Goal: Information Seeking & Learning: Compare options

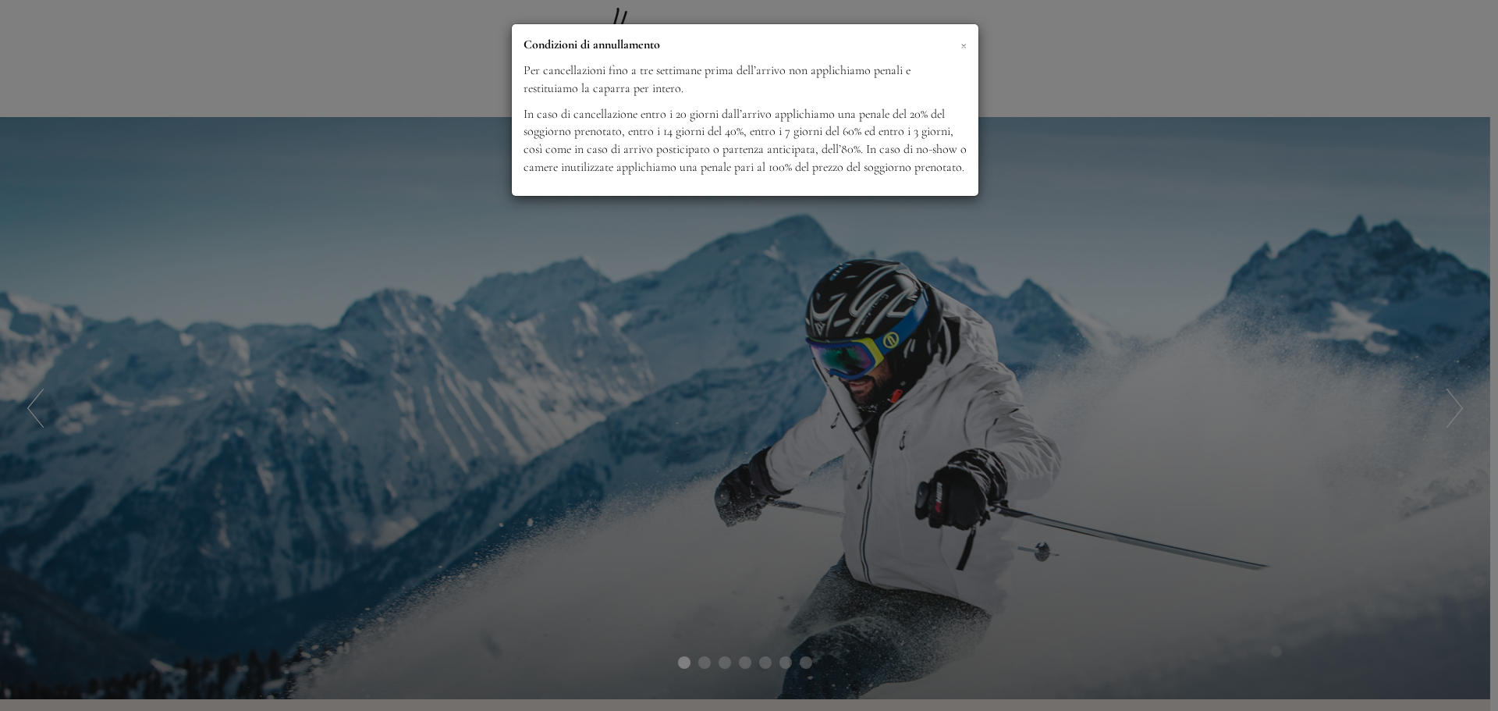
click at [963, 47] on span "×" at bounding box center [963, 44] width 6 height 20
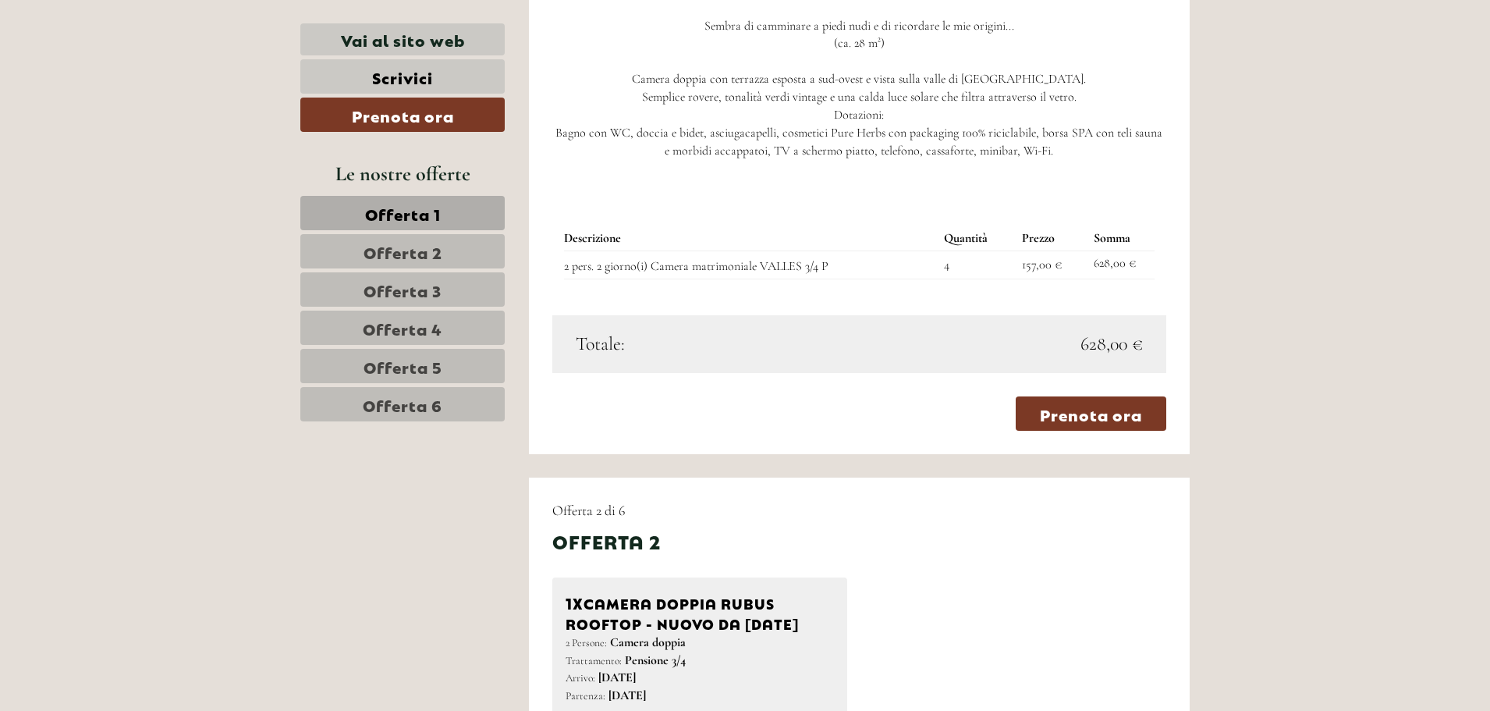
scroll to position [1560, 0]
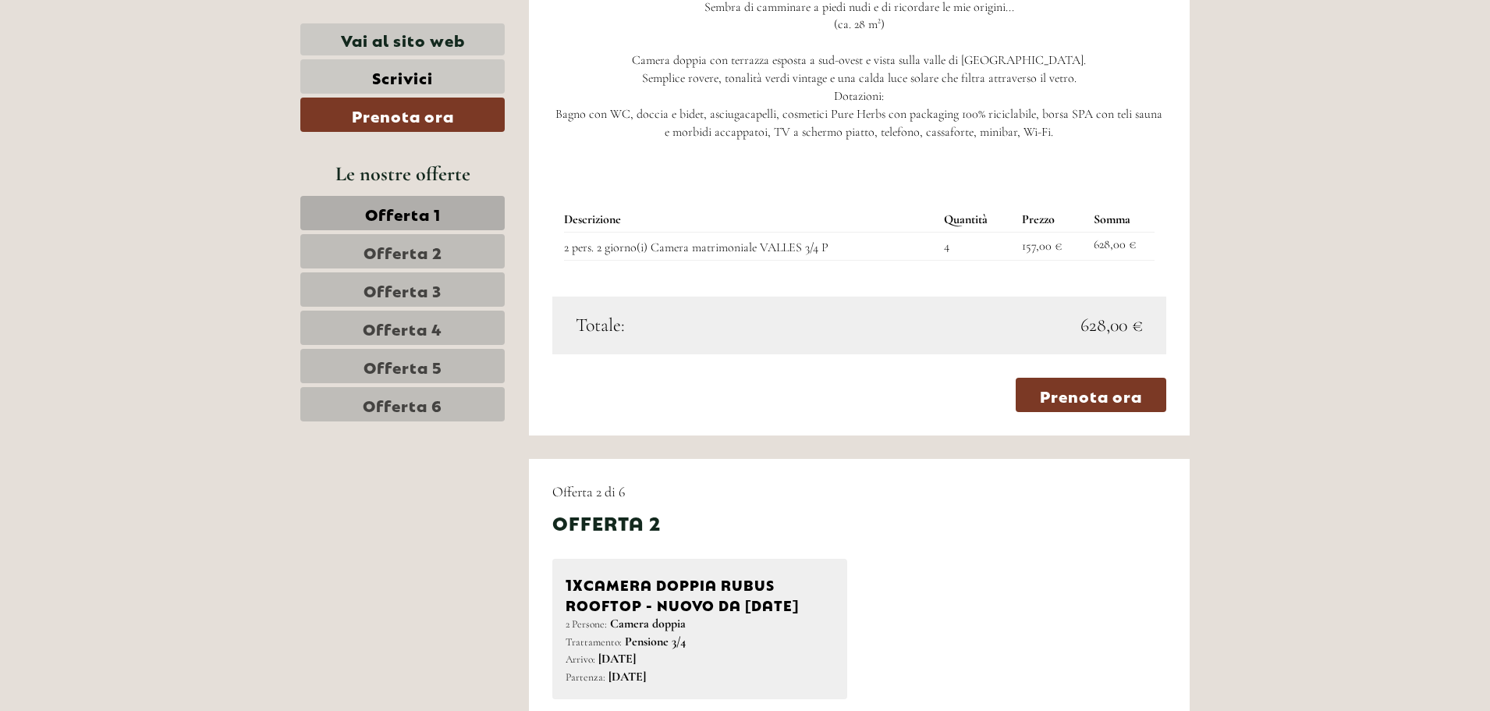
click at [411, 251] on span "Offerta 2" at bounding box center [403, 251] width 79 height 22
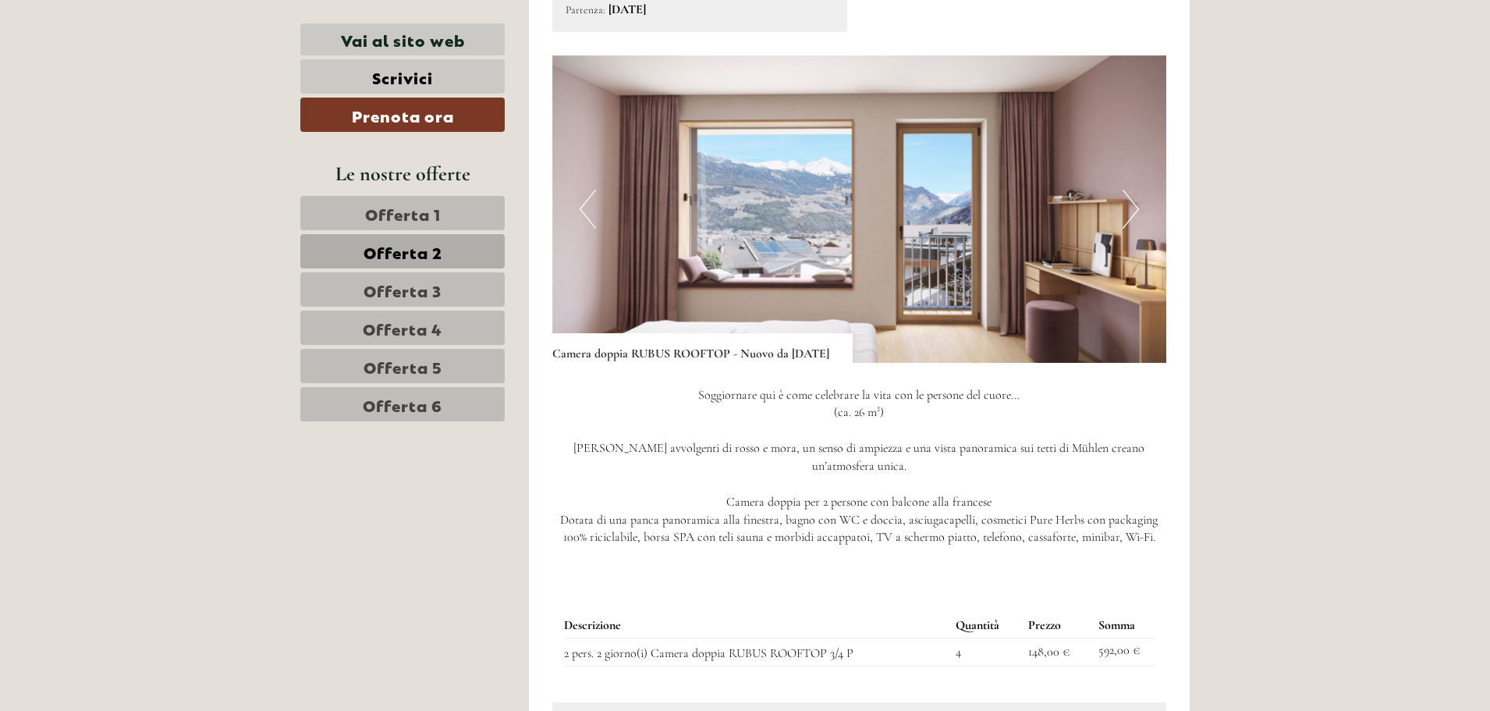
scroll to position [1510, 0]
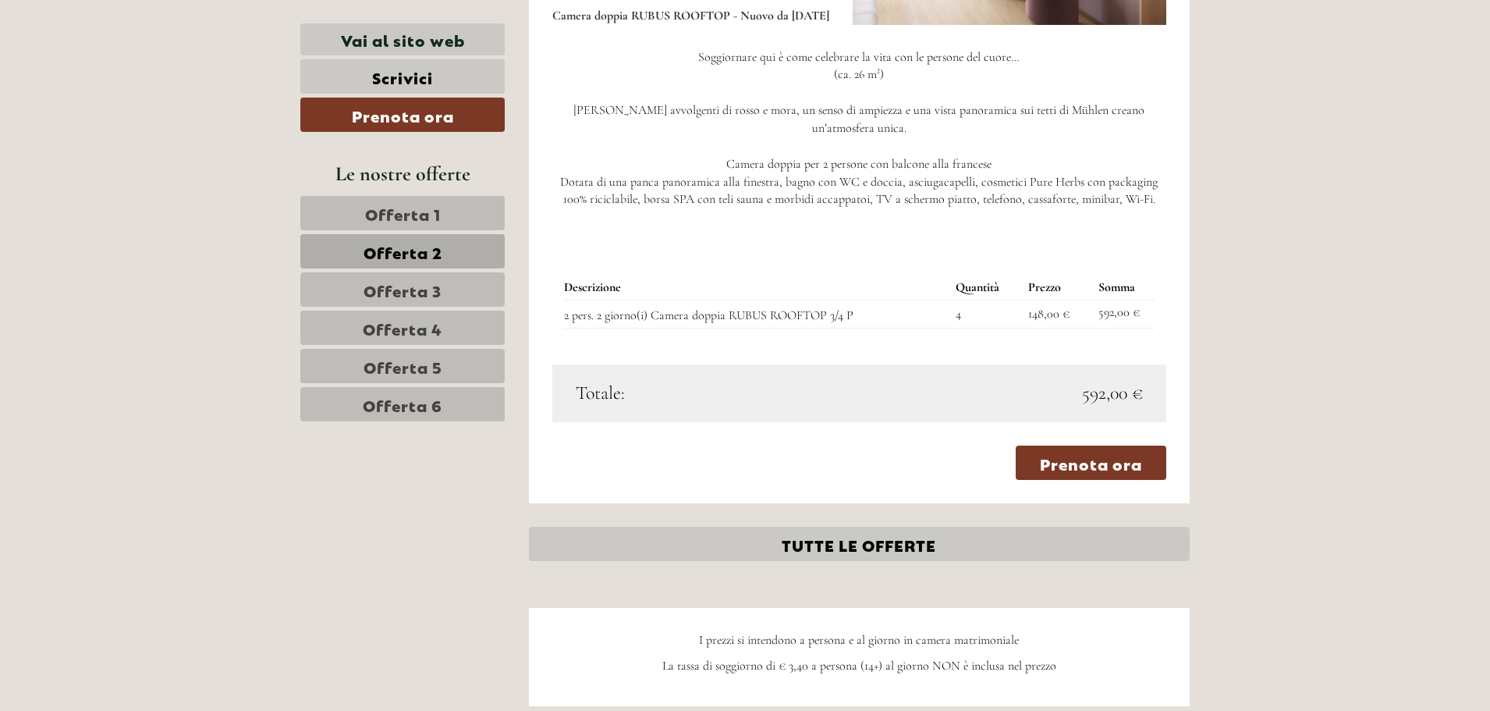
click at [436, 211] on span "Offerta 1" at bounding box center [403, 213] width 76 height 22
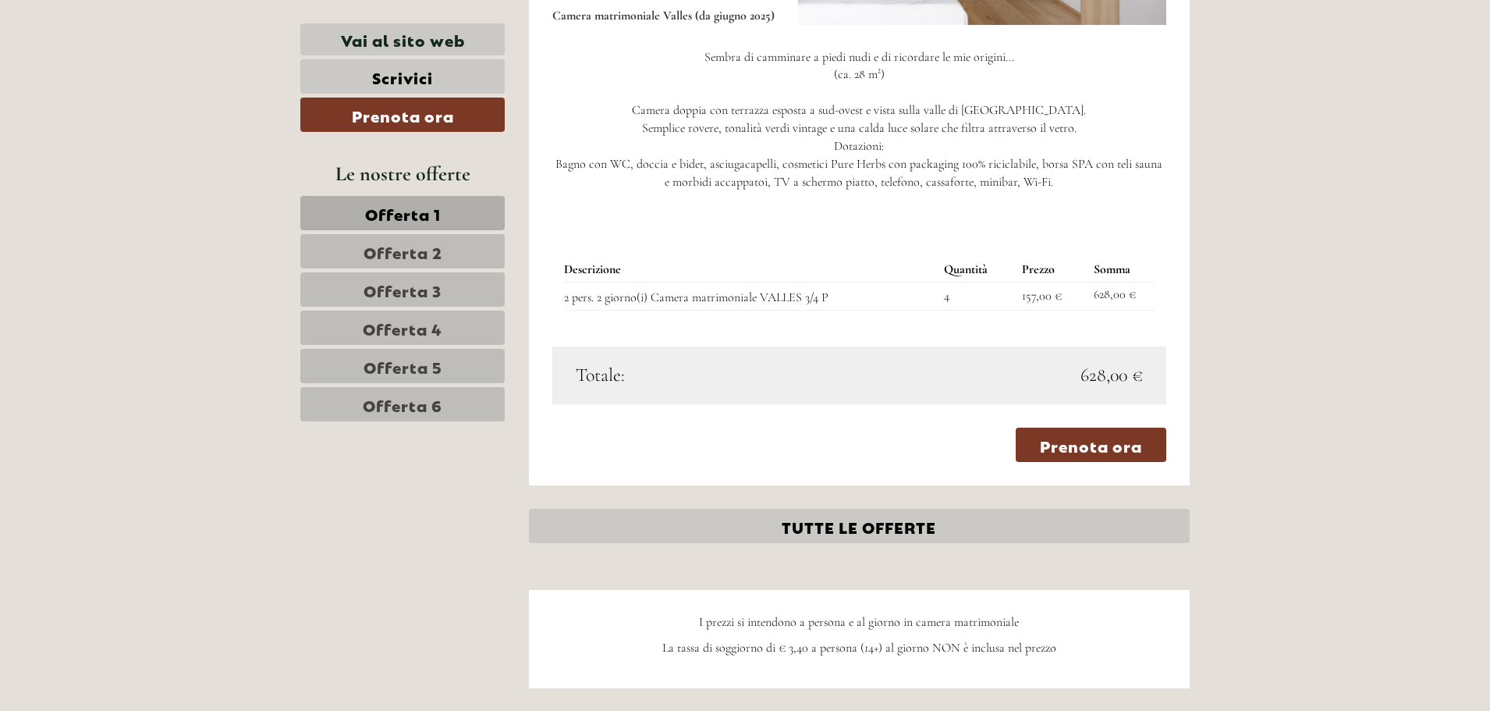
click at [448, 258] on link "Offerta 2" at bounding box center [402, 251] width 204 height 34
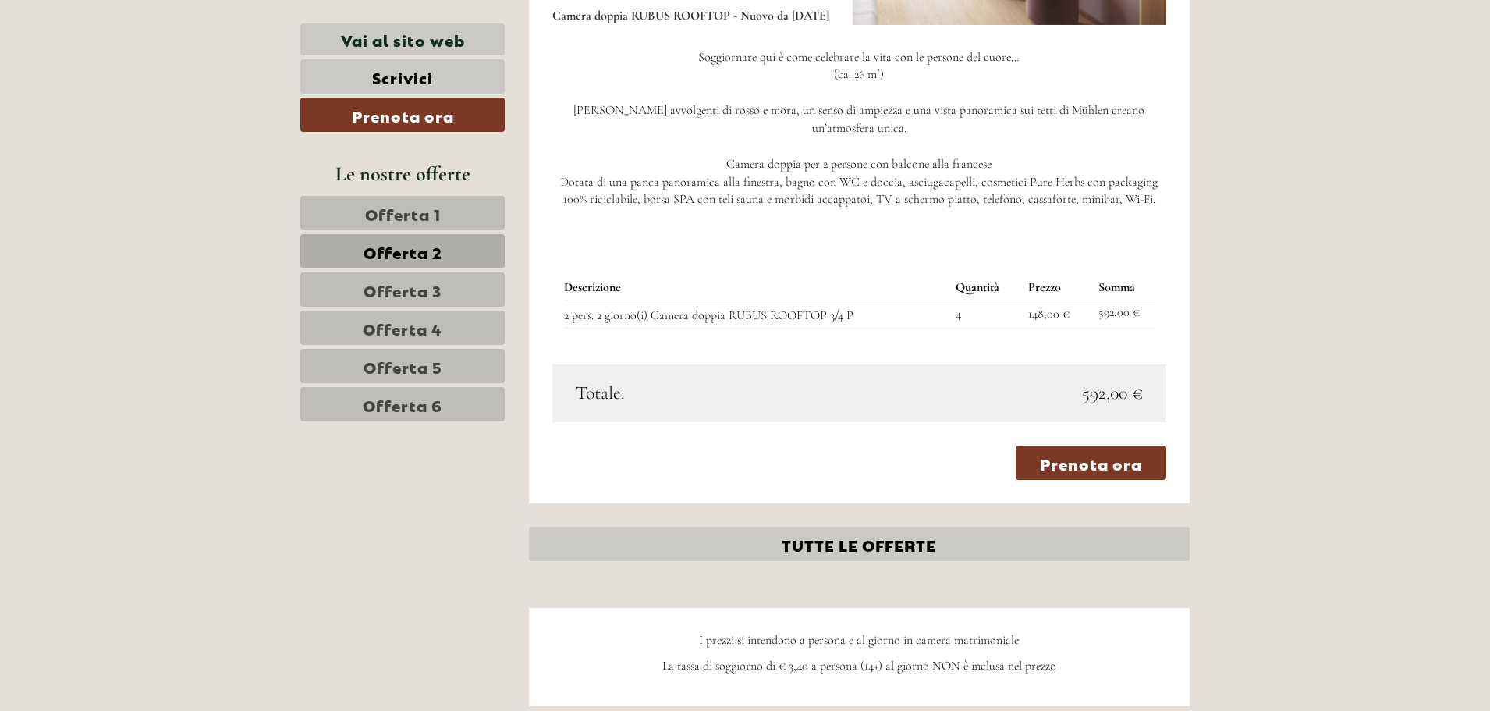
click at [402, 289] on span "Offerta 3" at bounding box center [403, 290] width 78 height 22
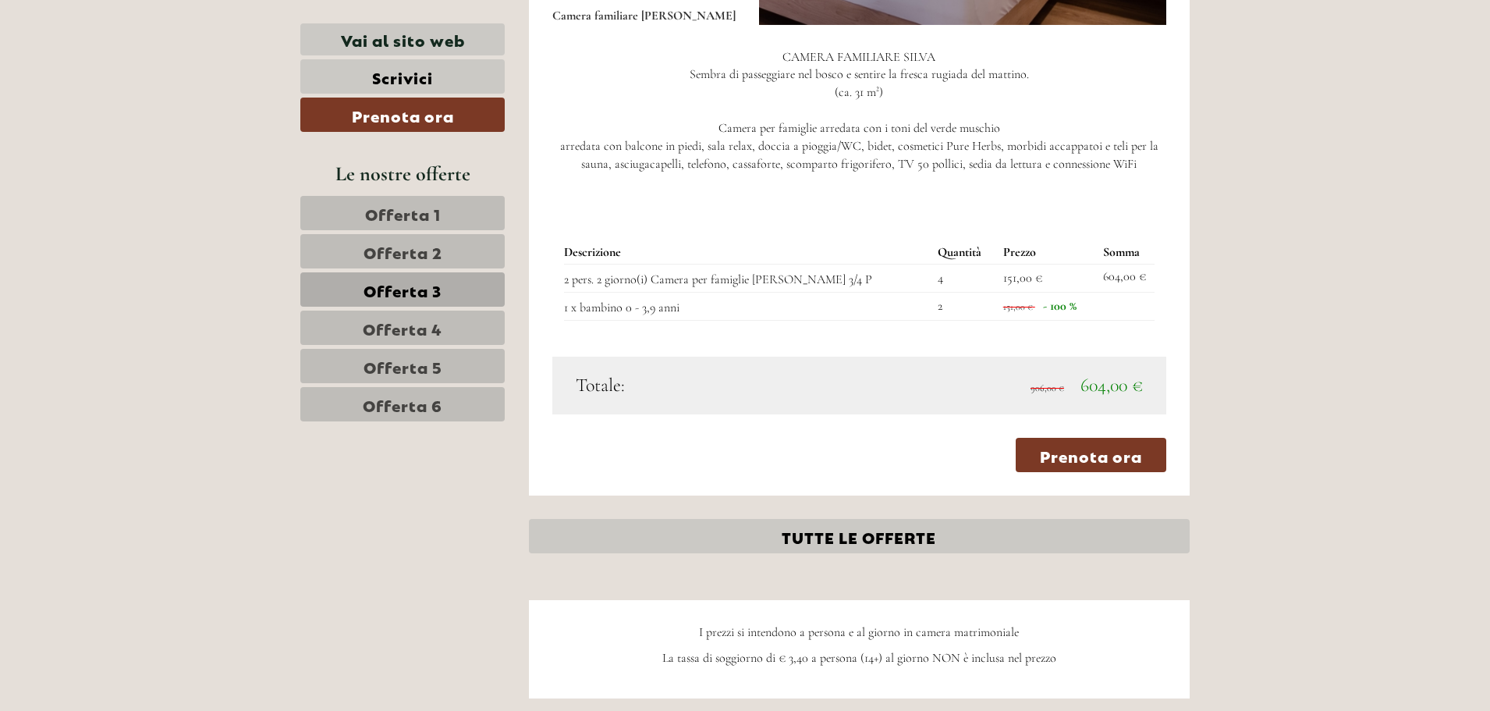
click at [391, 325] on span "Offerta 4" at bounding box center [403, 328] width 80 height 22
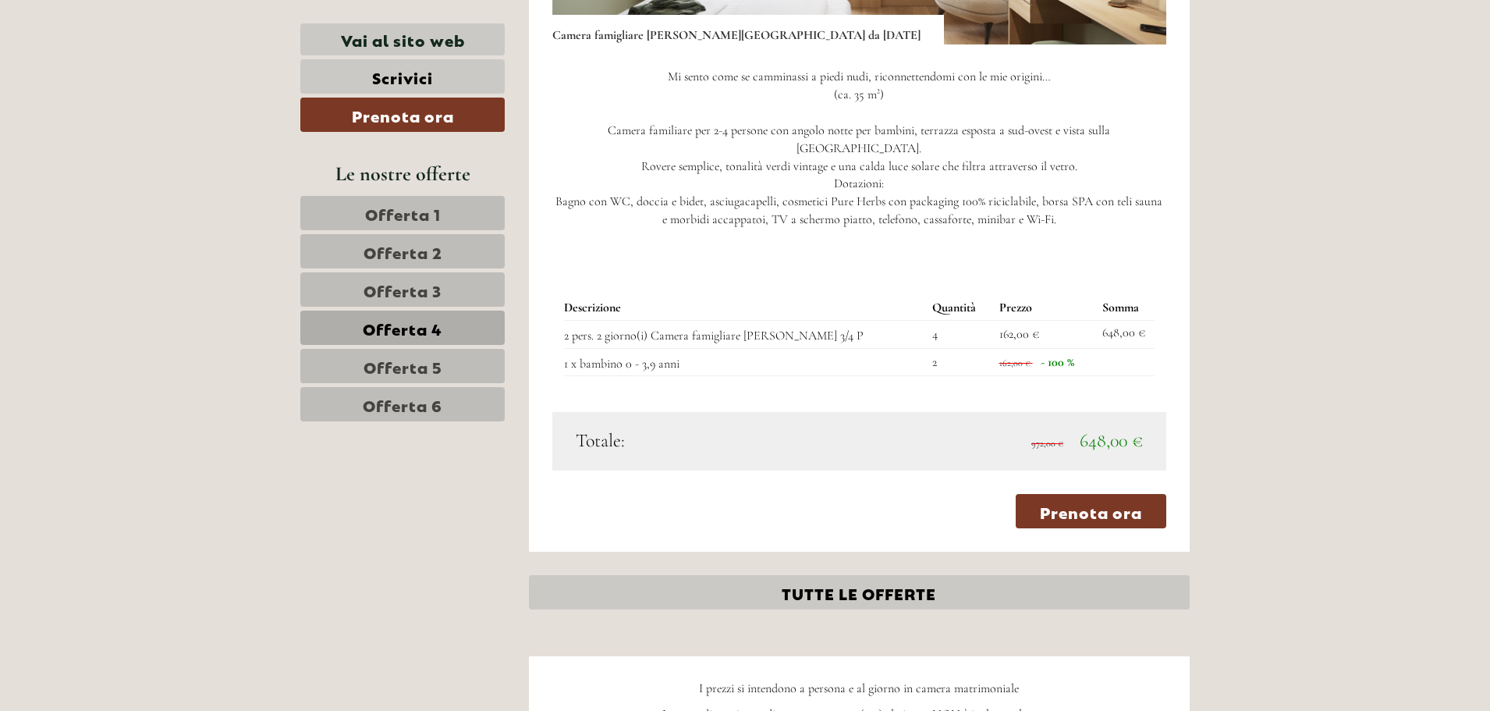
click at [420, 363] on span "Offerta 5" at bounding box center [403, 366] width 79 height 22
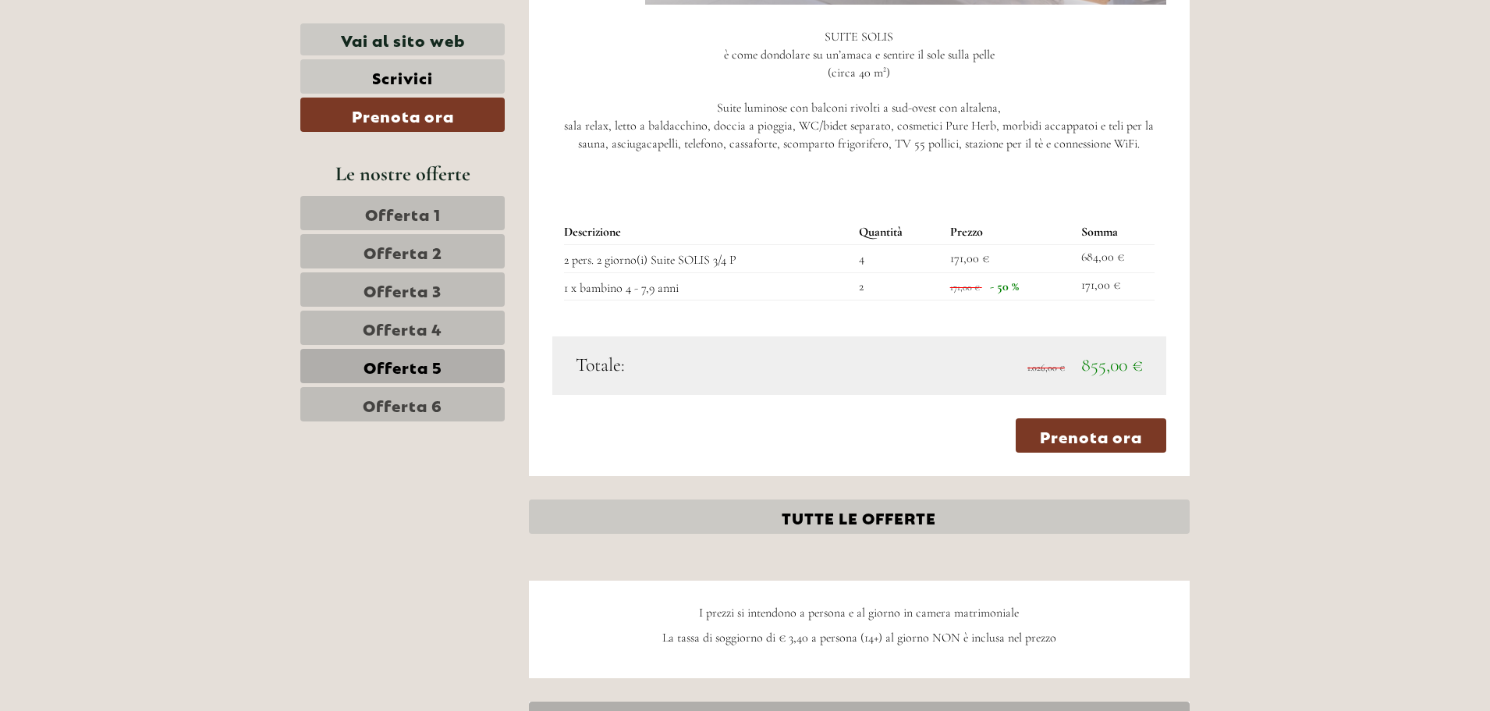
click at [438, 403] on span "Offerta 6" at bounding box center [403, 404] width 80 height 22
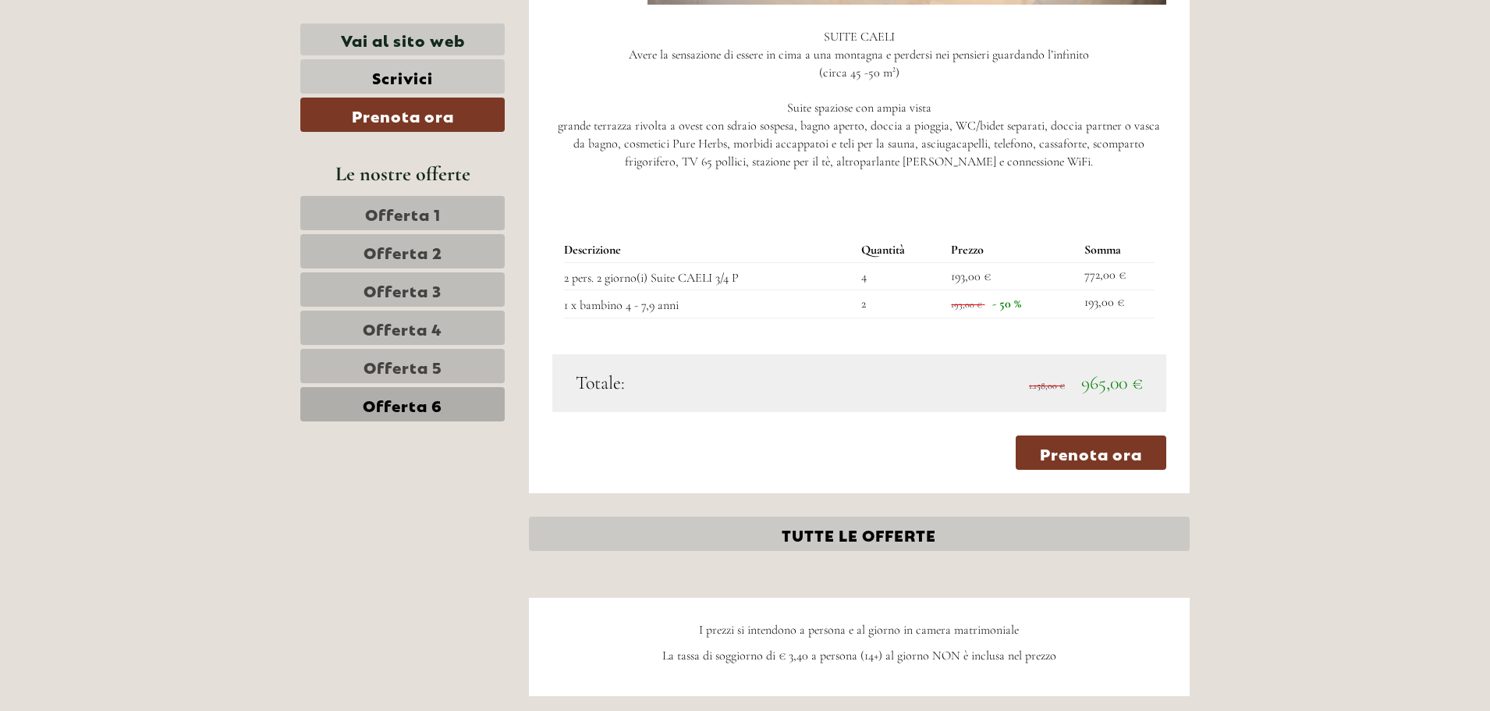
scroll to position [964, 0]
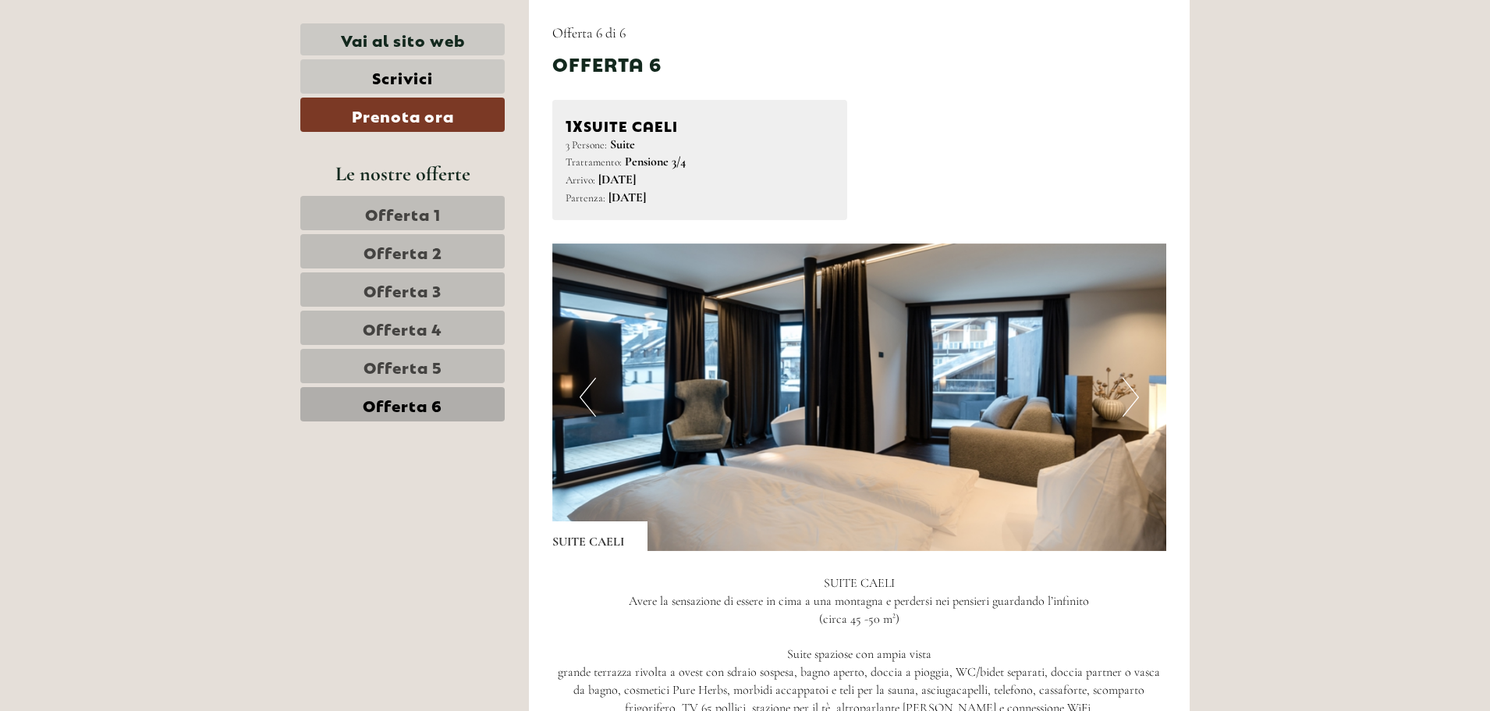
click at [1126, 396] on button "Next" at bounding box center [1131, 397] width 16 height 39
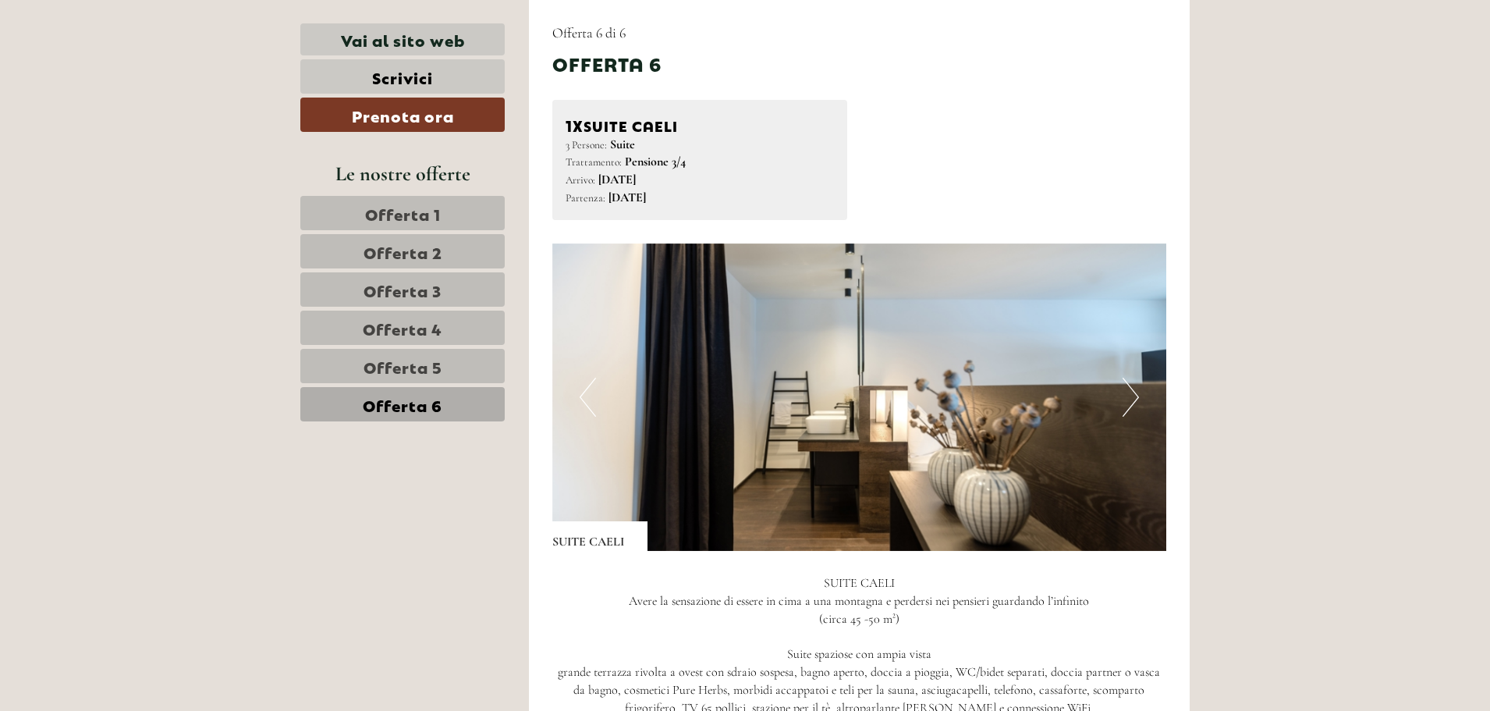
click at [1125, 396] on button "Next" at bounding box center [1131, 397] width 16 height 39
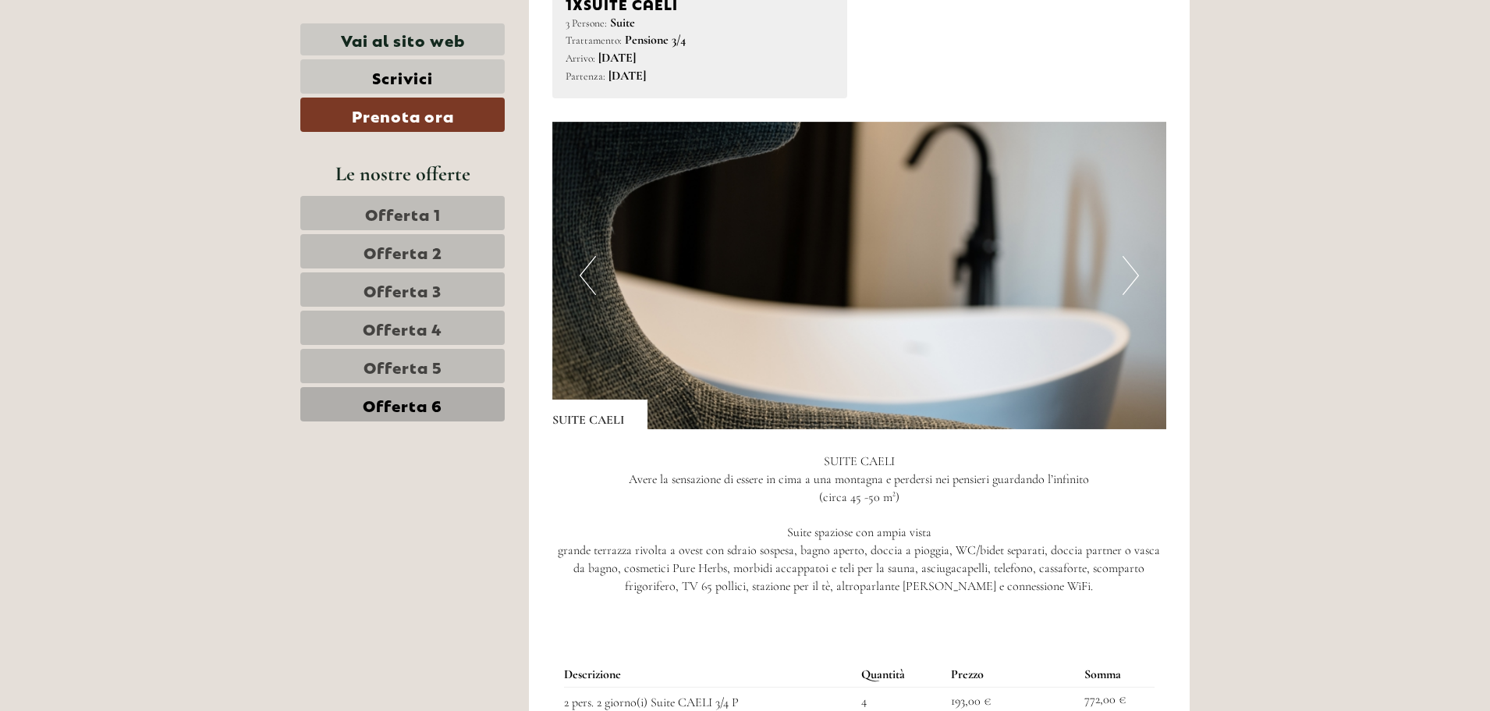
scroll to position [1354, 0]
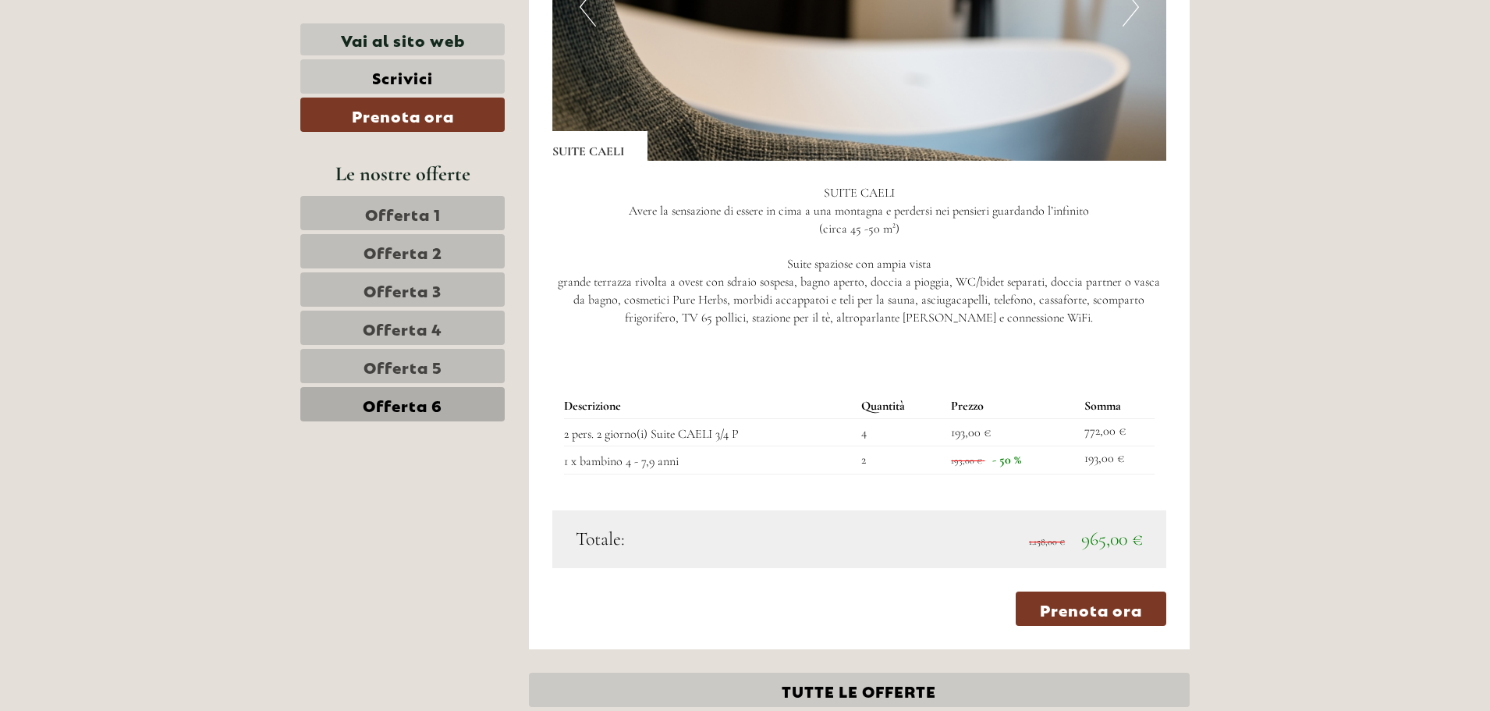
click at [438, 204] on span "Offerta 1" at bounding box center [403, 213] width 76 height 22
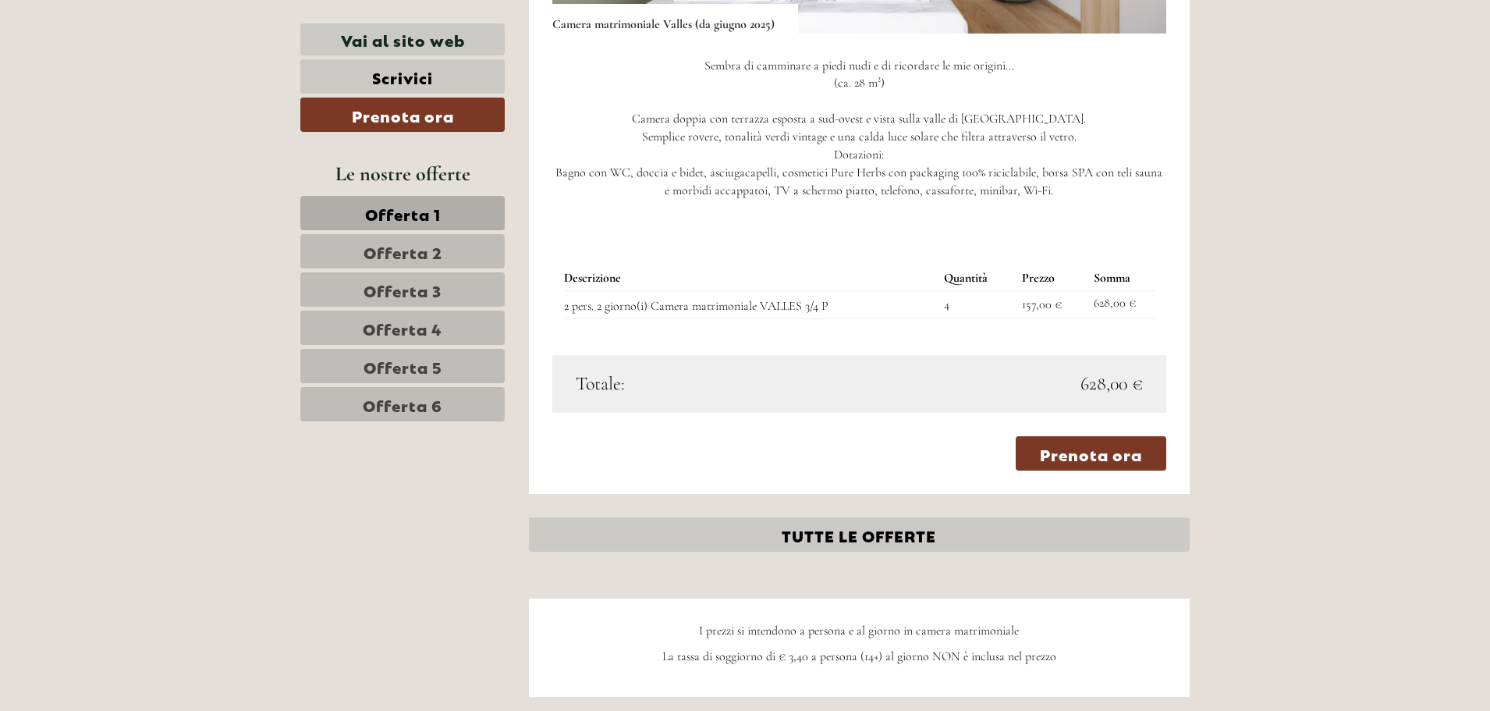
scroll to position [1510, 0]
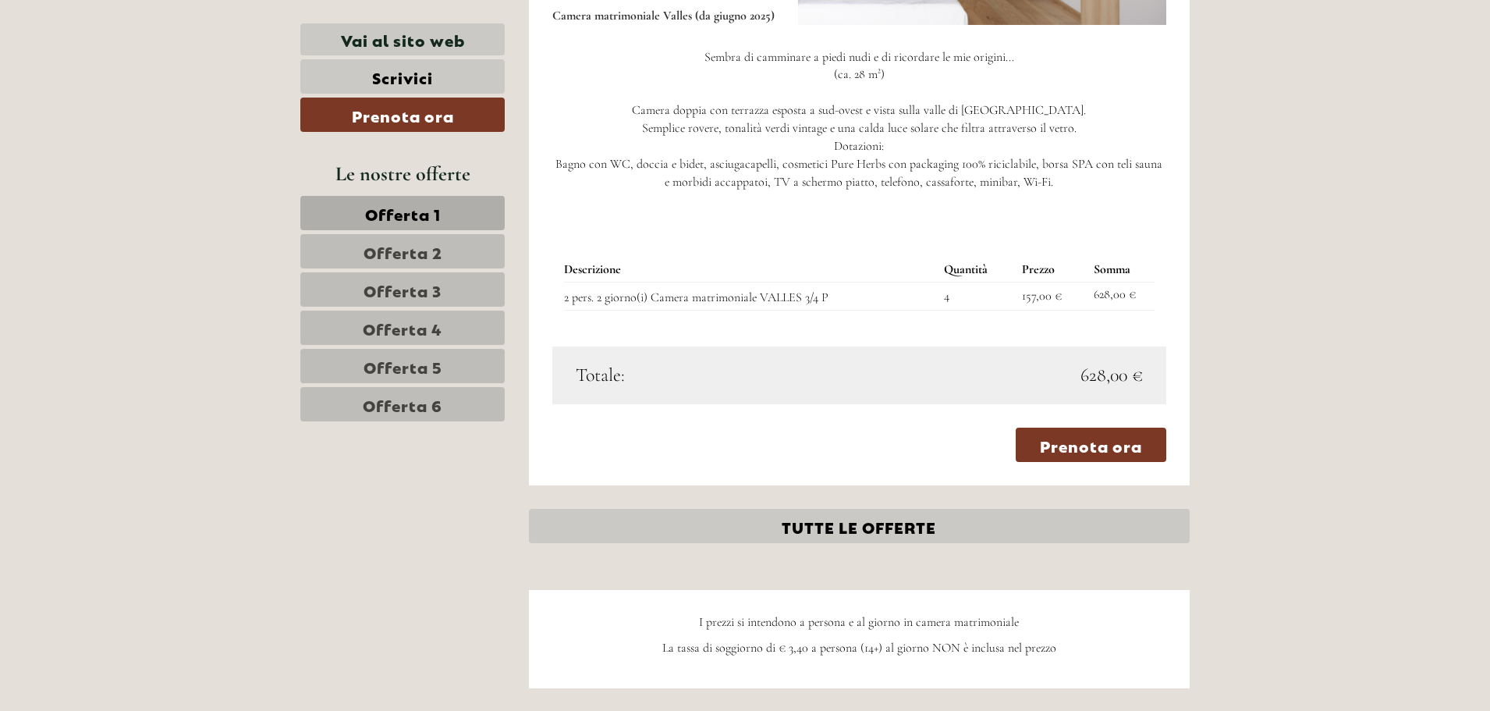
drag, startPoint x: 1137, startPoint y: 369, endPoint x: 1148, endPoint y: 378, distance: 14.5
click at [1148, 378] on div "628,00 €" at bounding box center [1007, 375] width 296 height 27
click at [439, 245] on span "Offerta 2" at bounding box center [403, 251] width 79 height 22
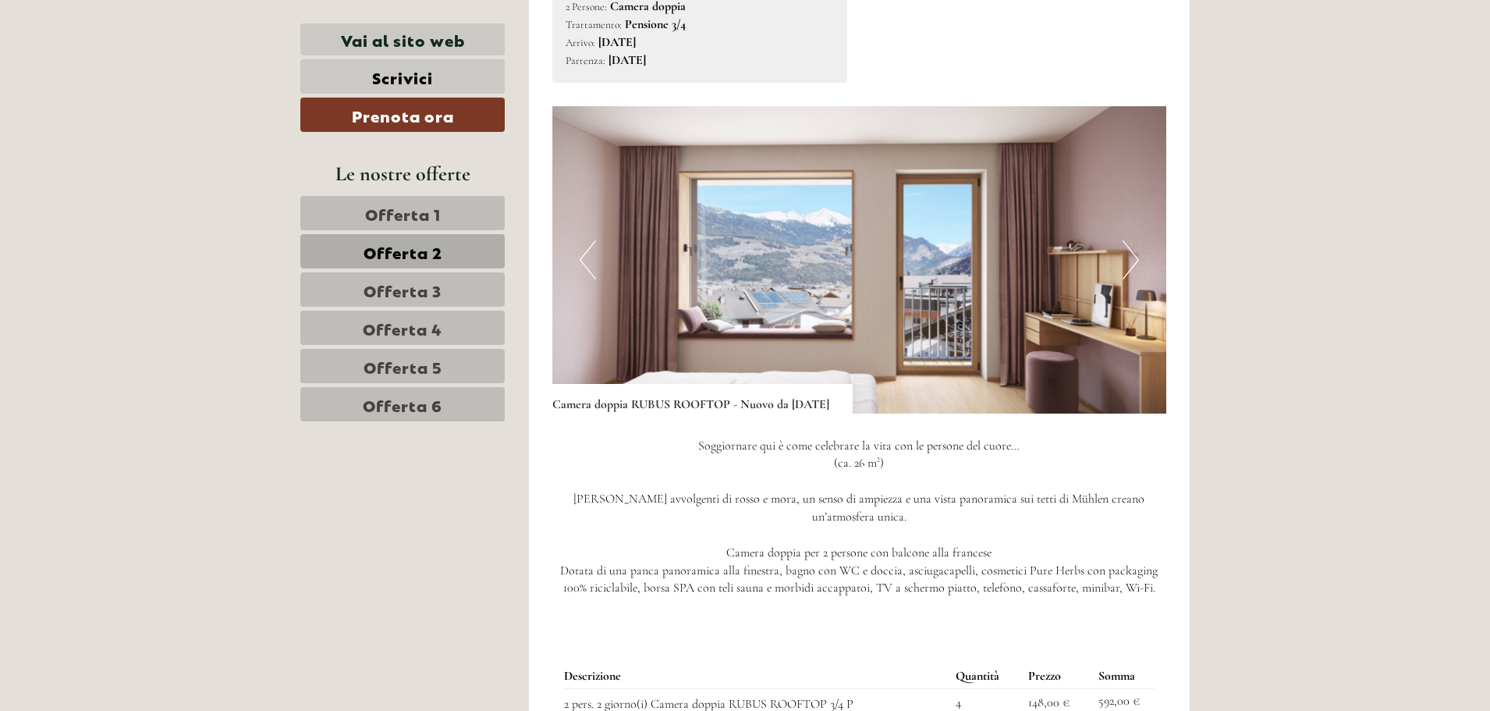
scroll to position [1120, 0]
click at [1123, 281] on button "Next" at bounding box center [1131, 261] width 16 height 39
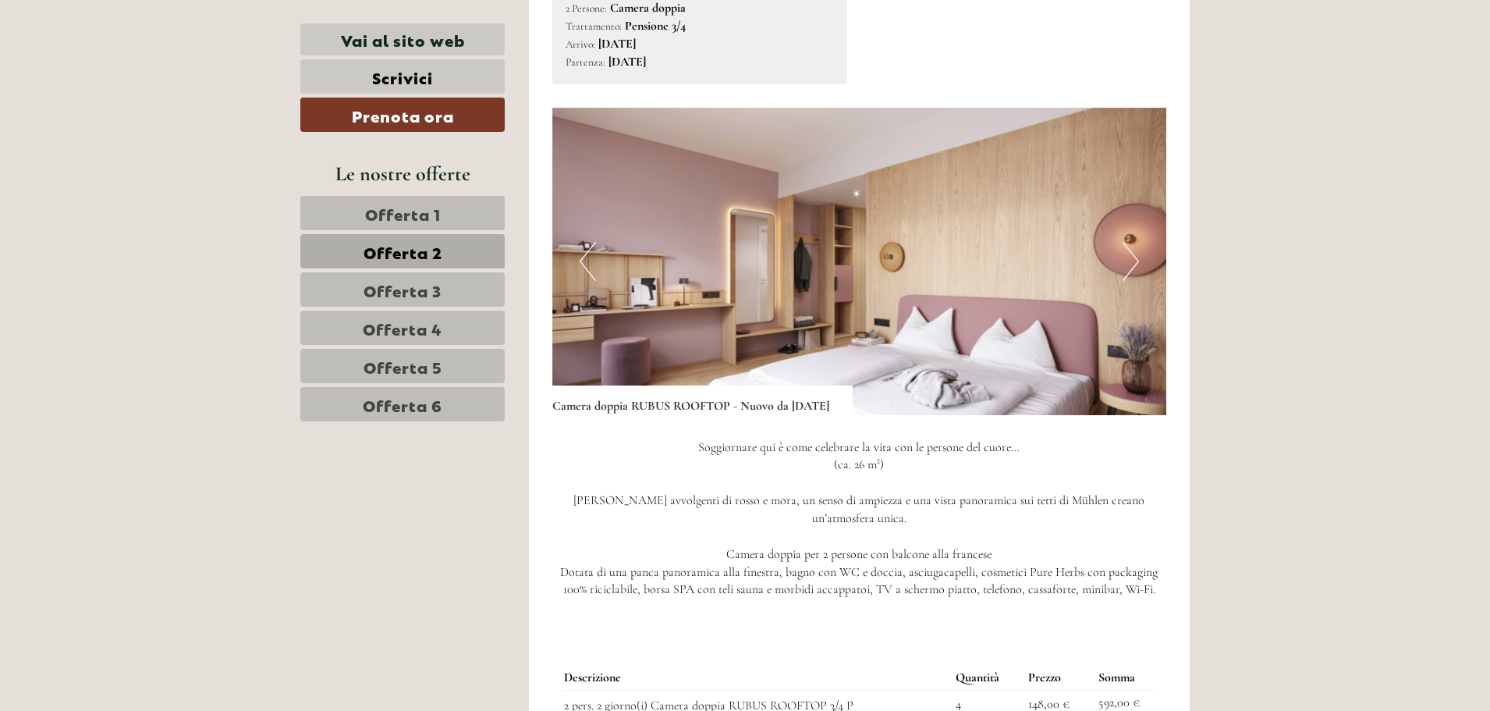
click at [1123, 281] on button "Next" at bounding box center [1131, 261] width 16 height 39
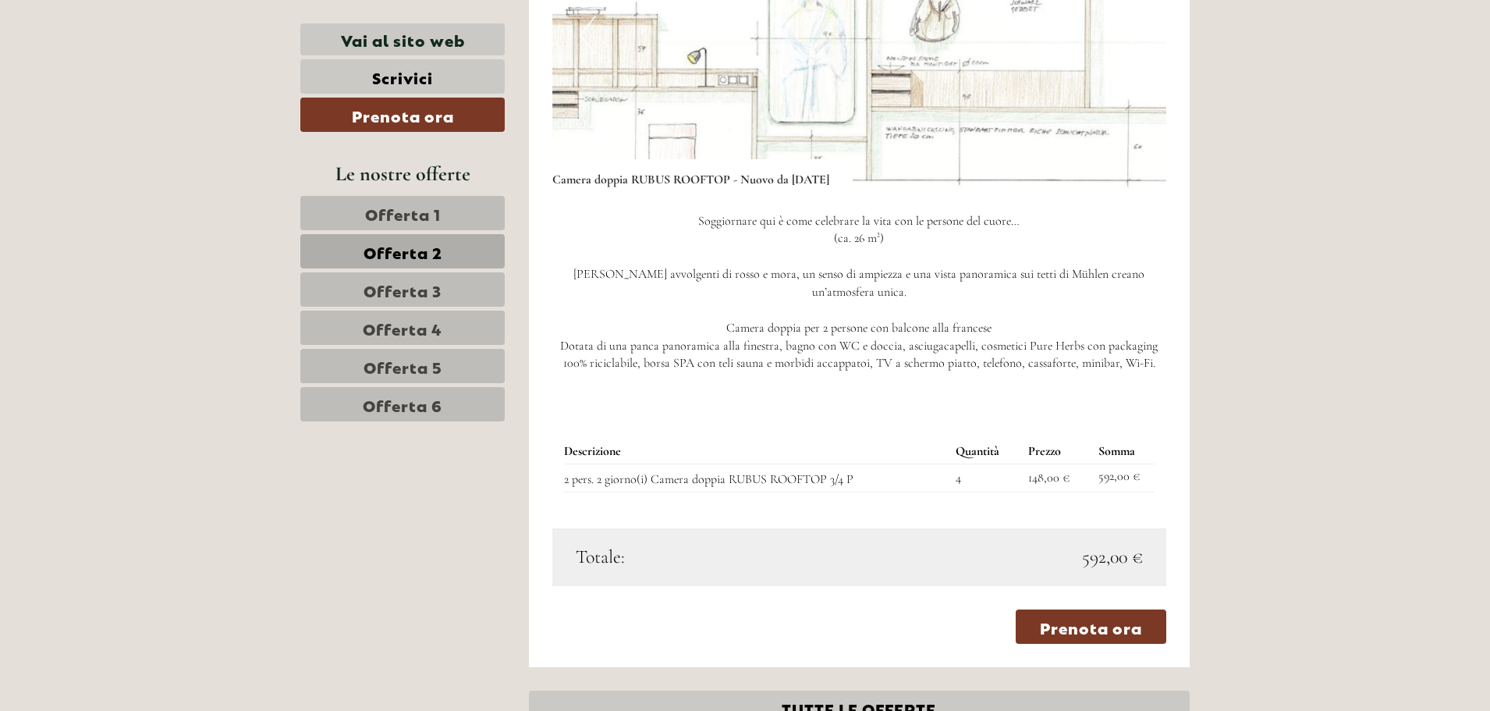
scroll to position [1354, 0]
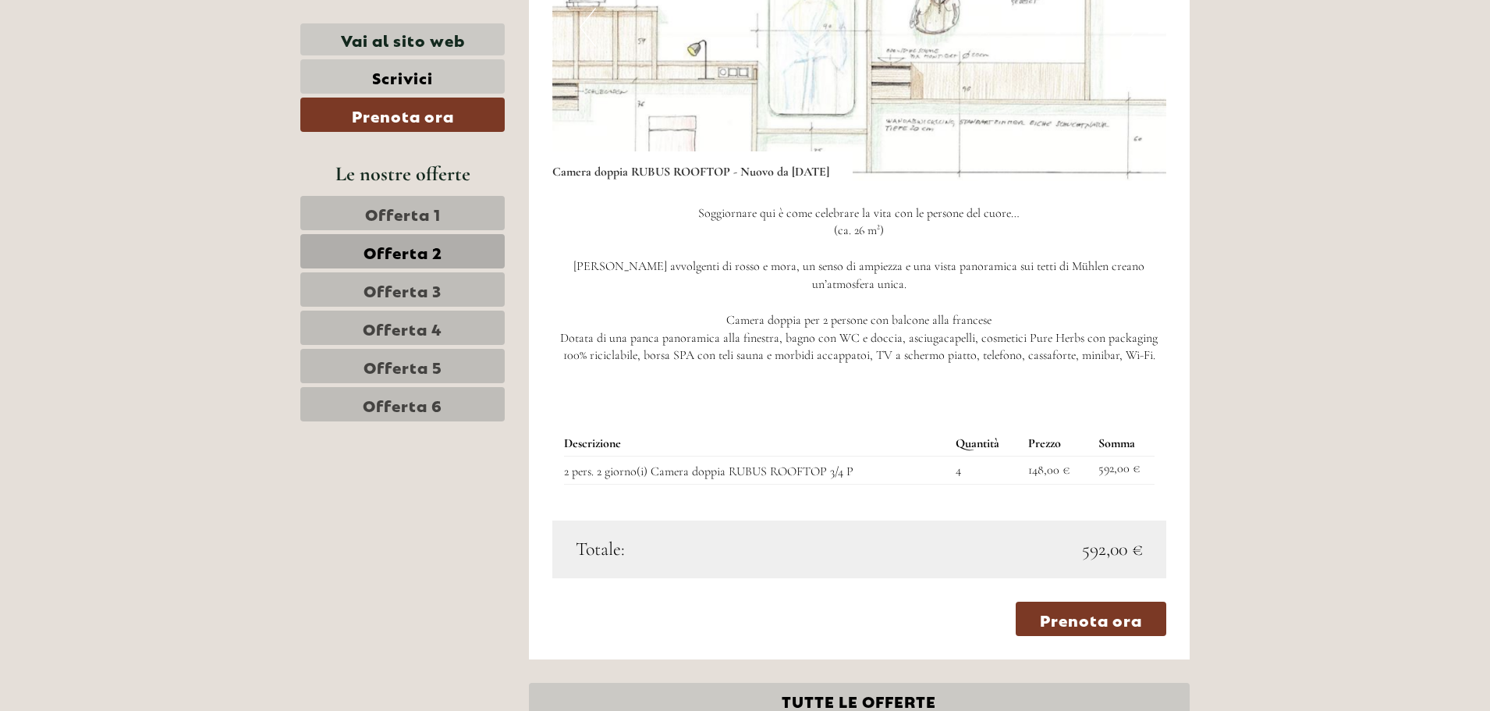
click at [459, 212] on link "Offerta 1" at bounding box center [402, 213] width 204 height 34
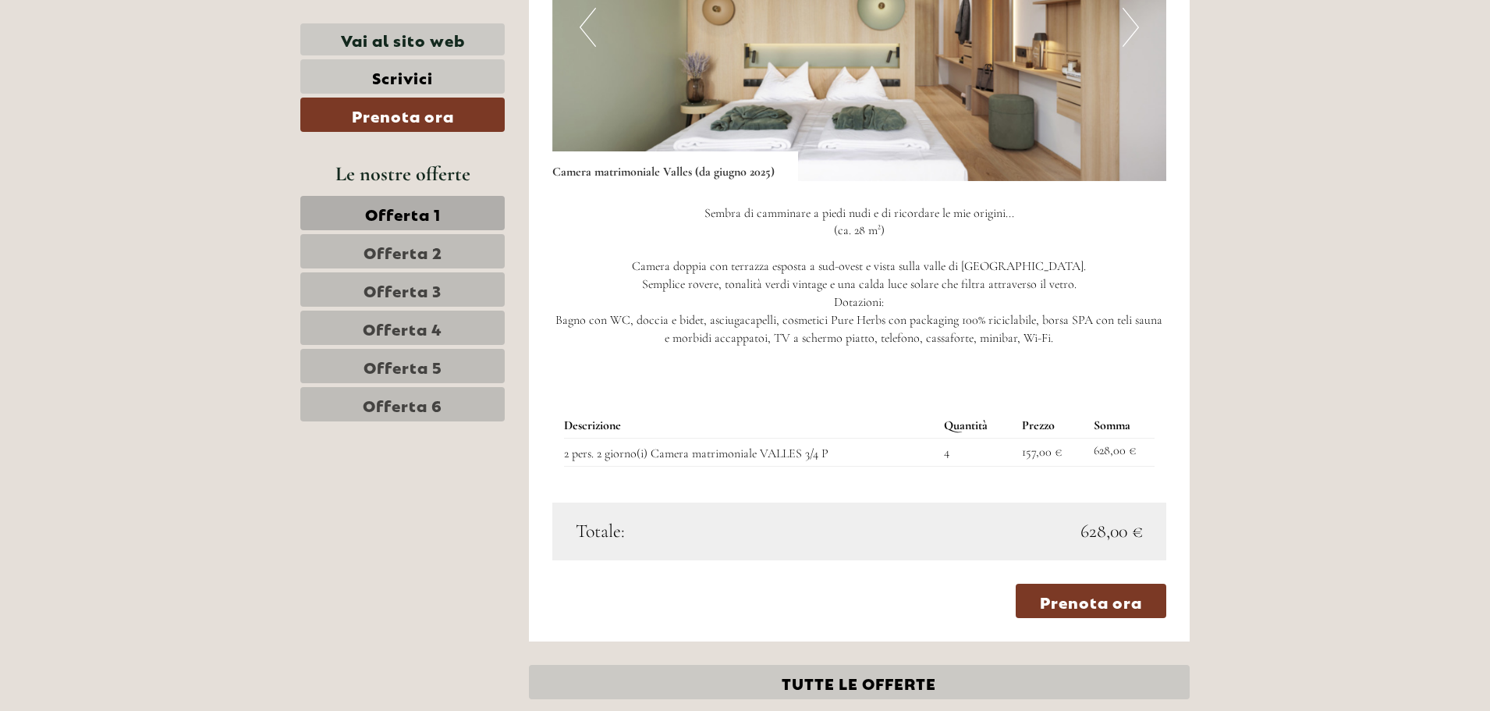
click at [452, 253] on link "Offerta 2" at bounding box center [402, 251] width 204 height 34
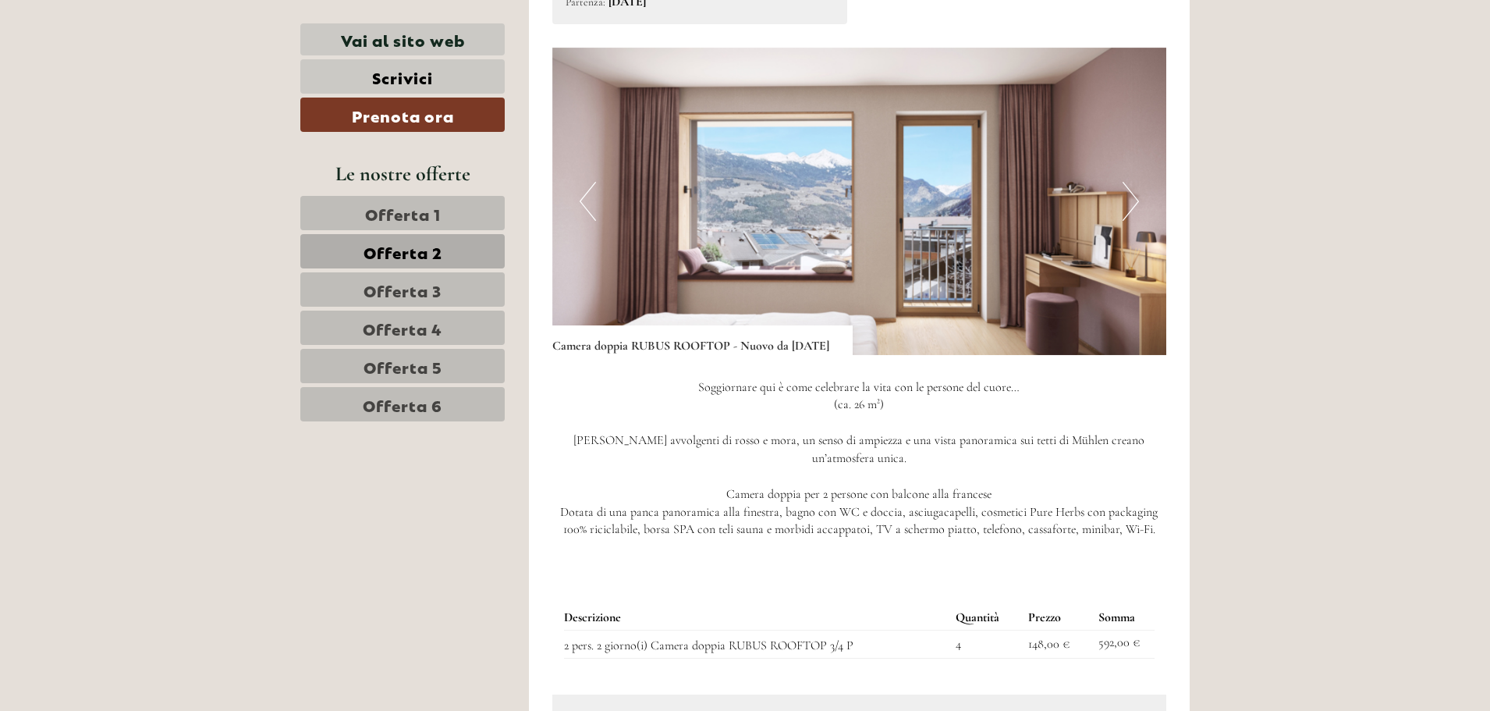
scroll to position [1198, 0]
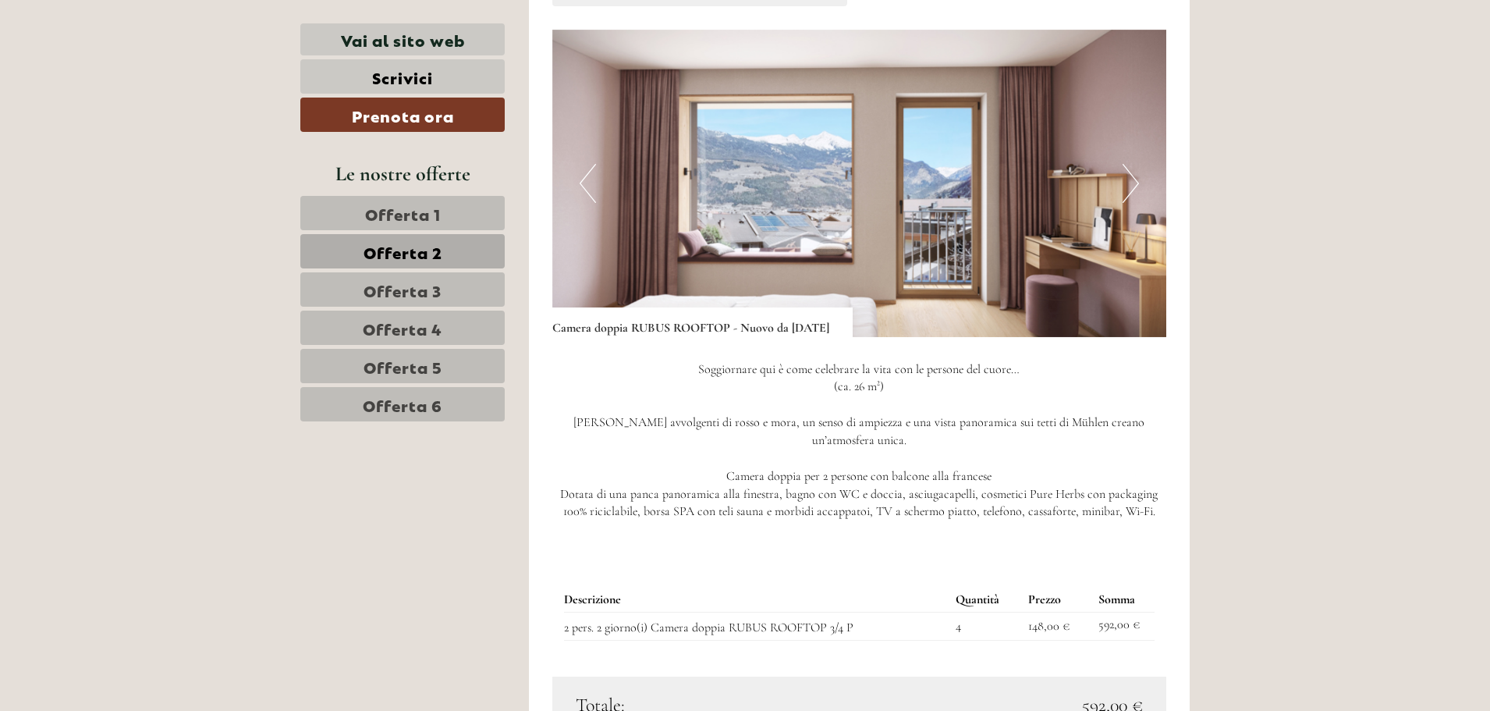
click at [1128, 203] on button "Next" at bounding box center [1131, 183] width 16 height 39
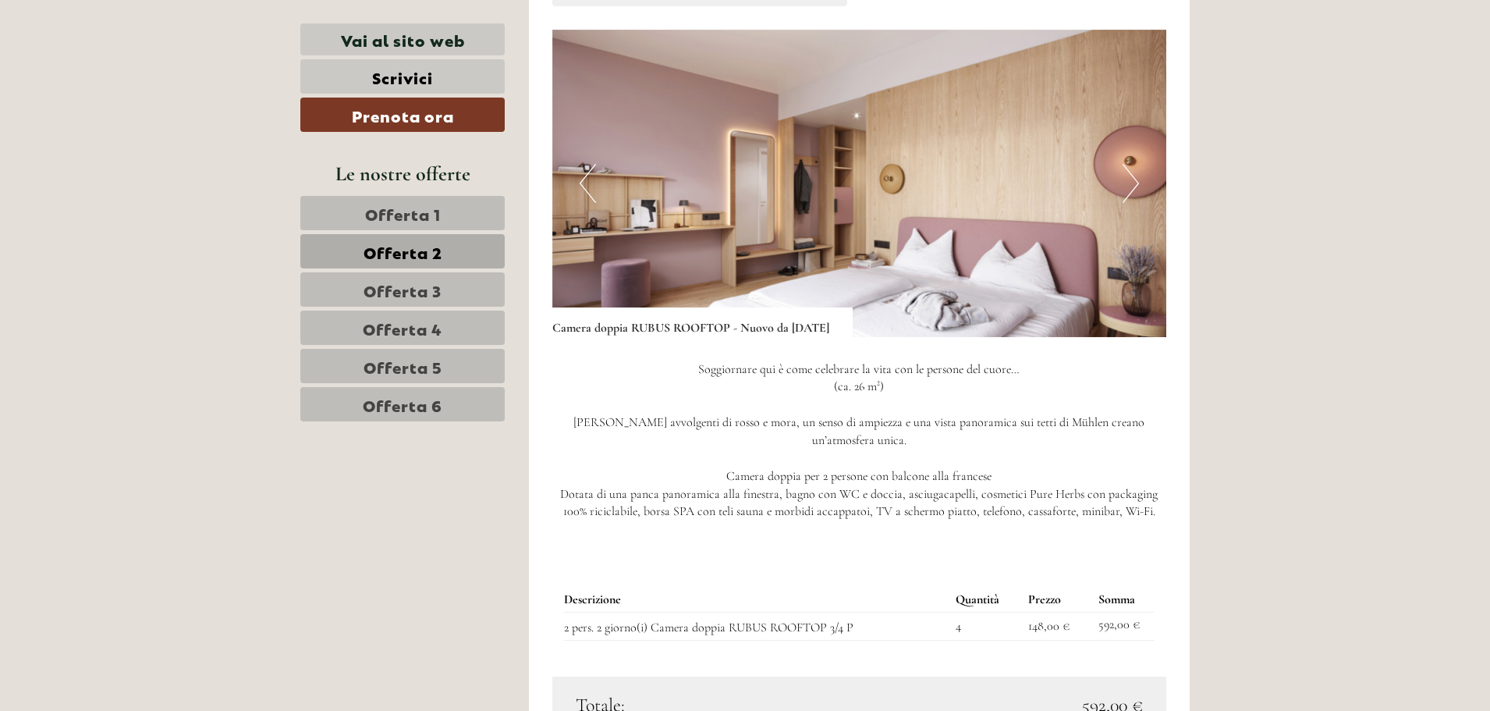
click at [1128, 203] on button "Next" at bounding box center [1131, 183] width 16 height 39
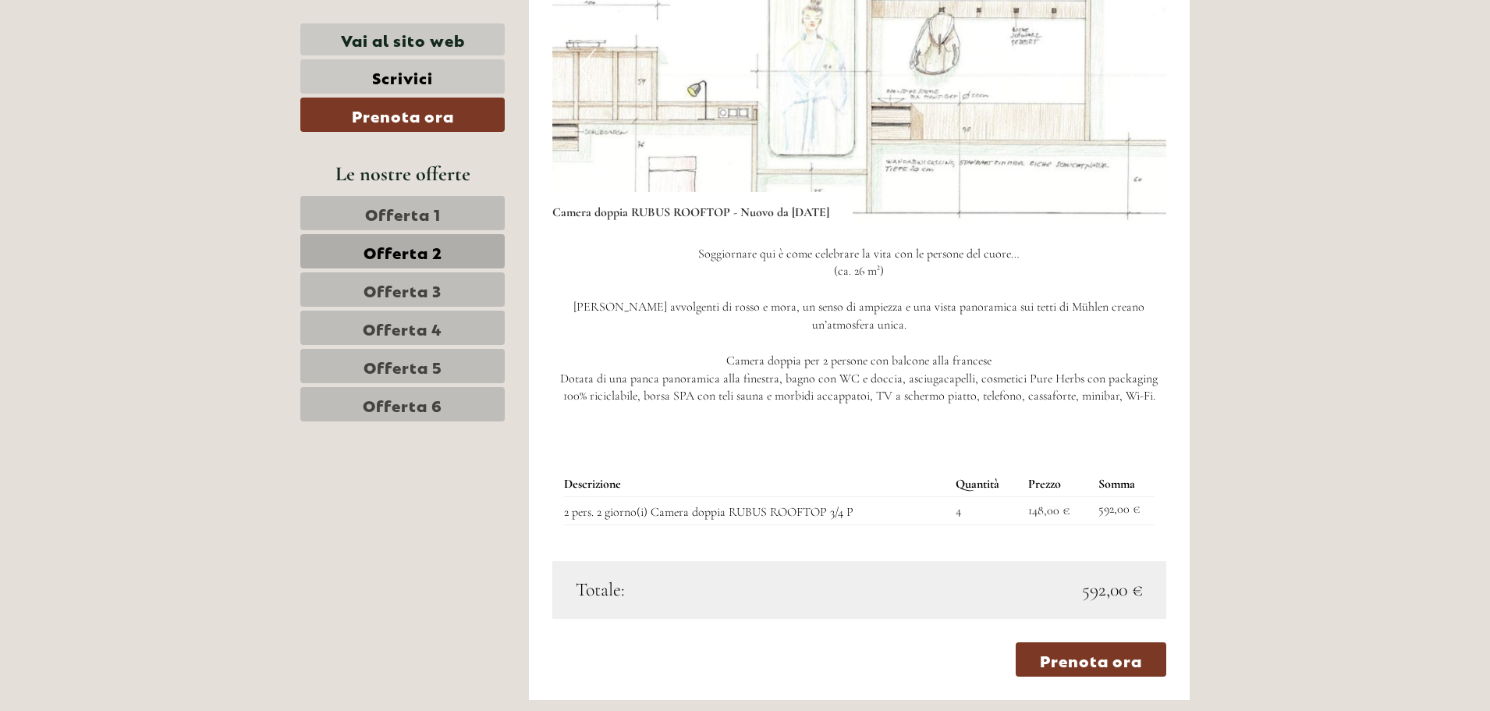
scroll to position [1354, 0]
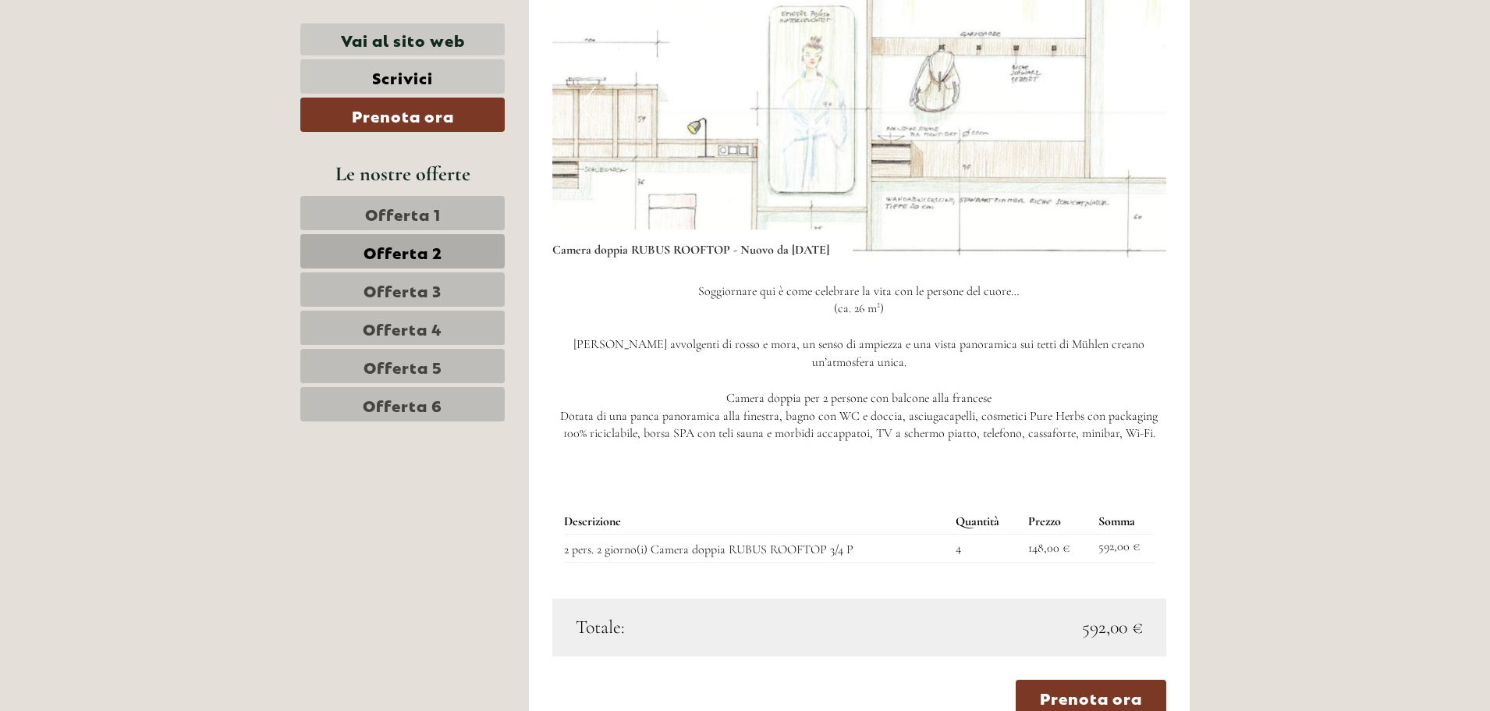
click at [441, 289] on span "Offerta 3" at bounding box center [403, 290] width 78 height 22
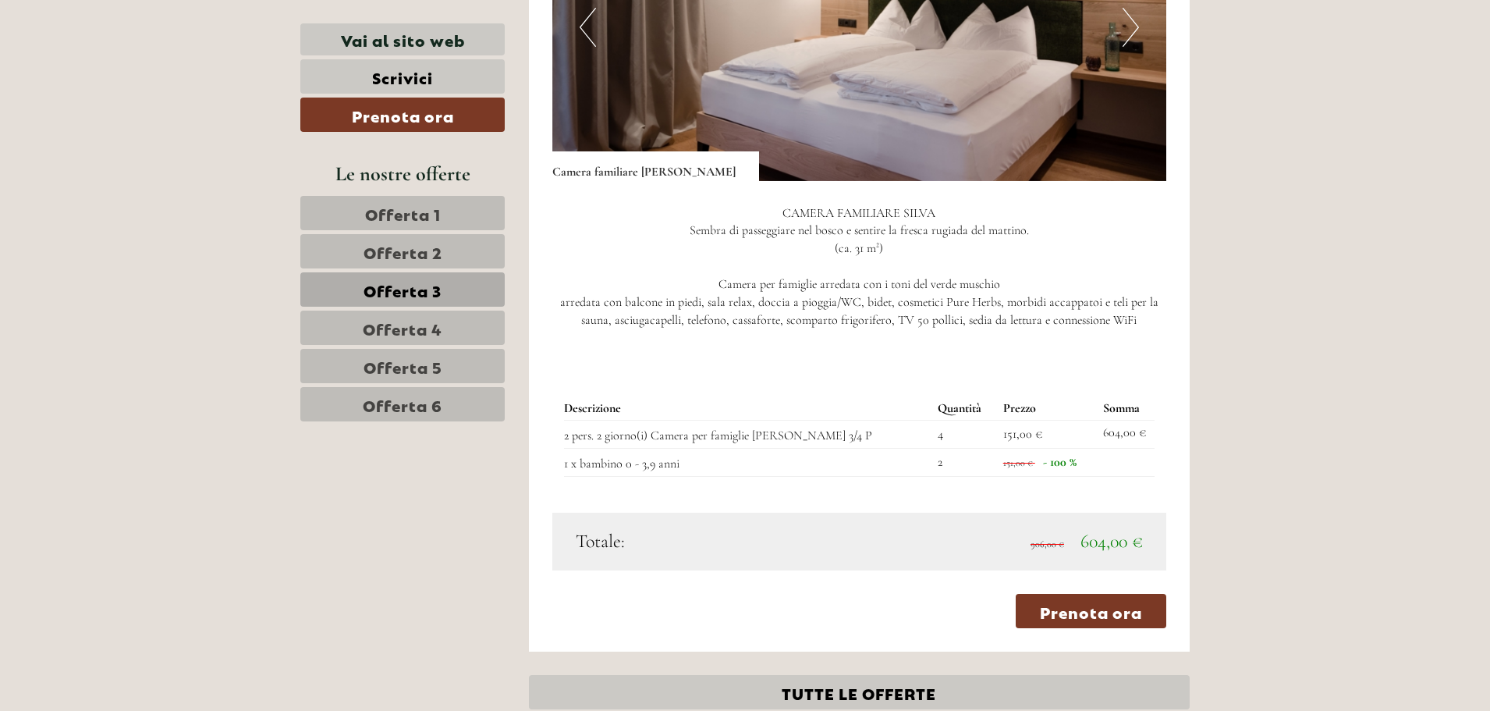
click at [436, 331] on span "Offerta 4" at bounding box center [403, 328] width 80 height 22
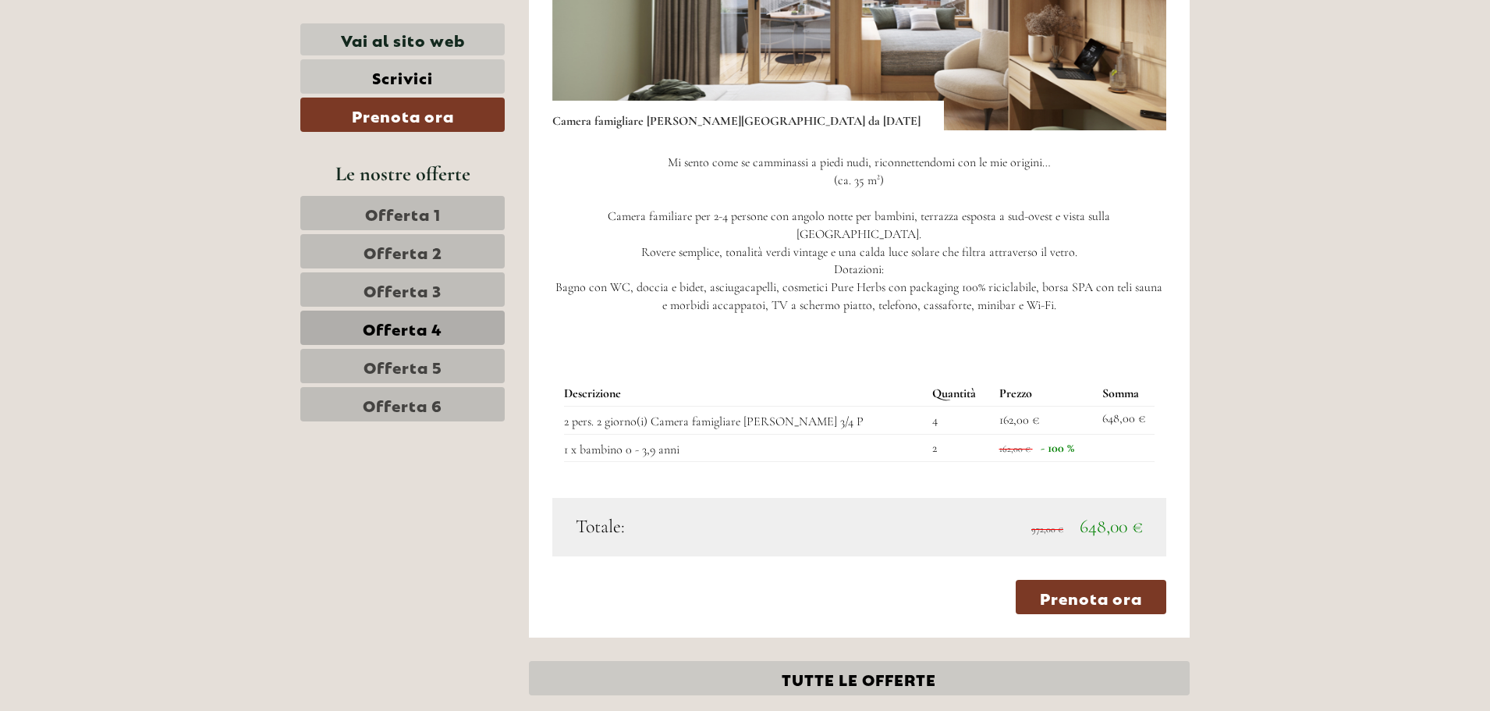
scroll to position [1432, 0]
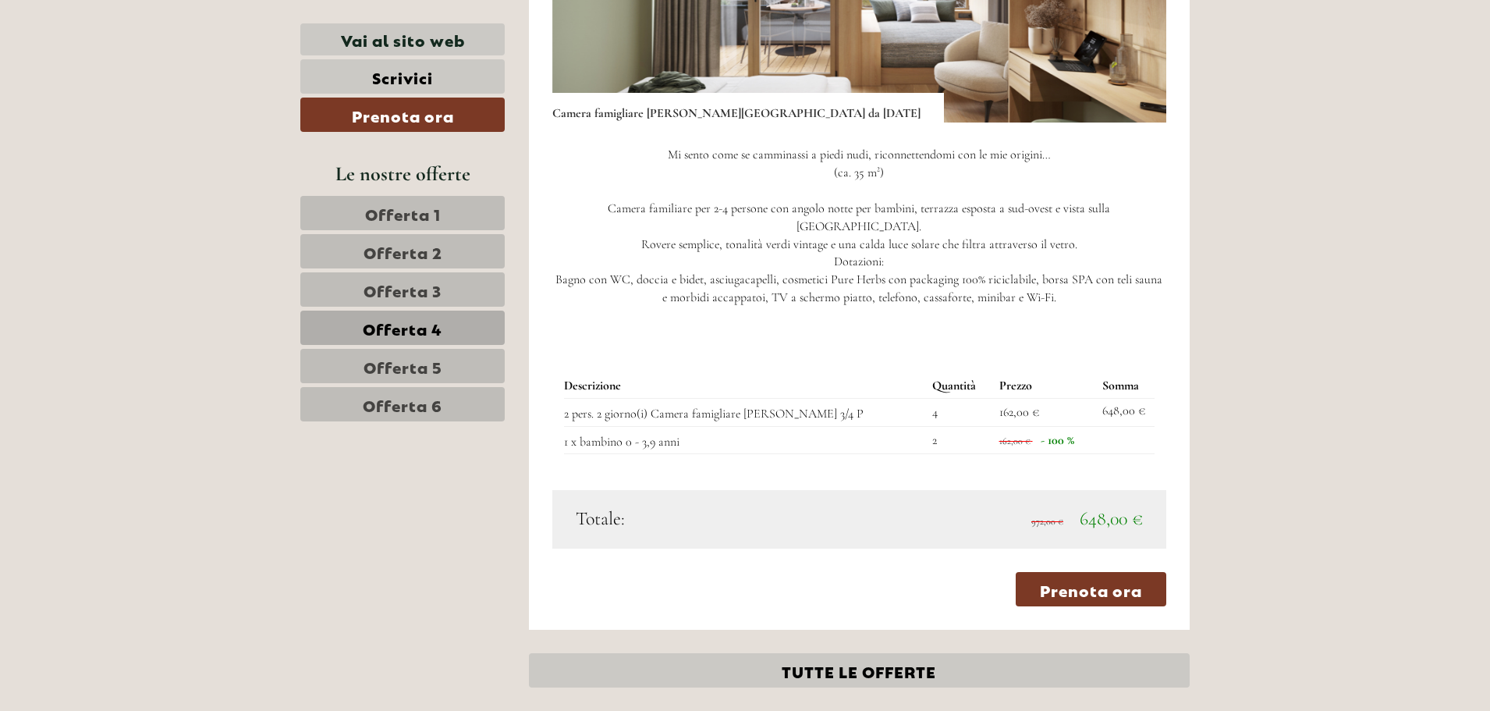
click at [413, 366] on span "Offerta 5" at bounding box center [403, 366] width 79 height 22
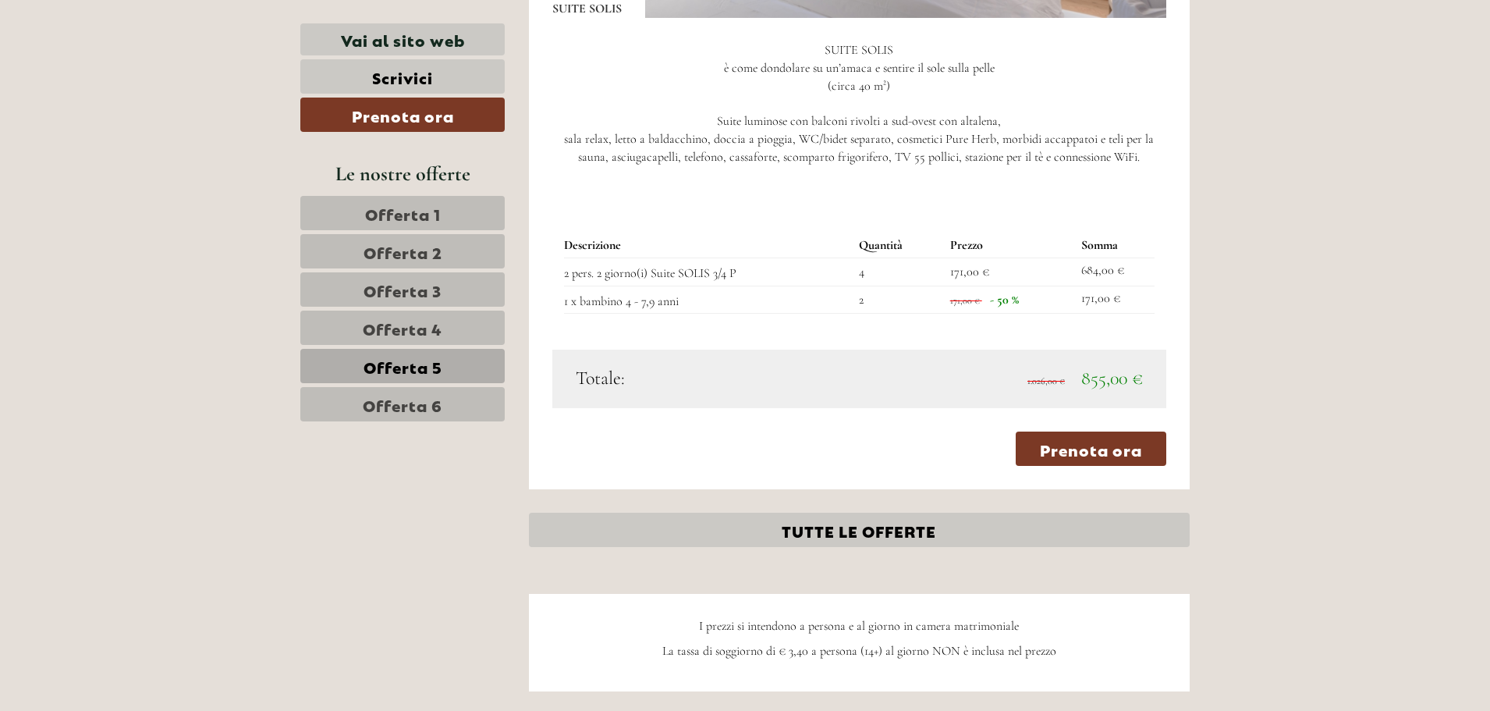
scroll to position [1510, 0]
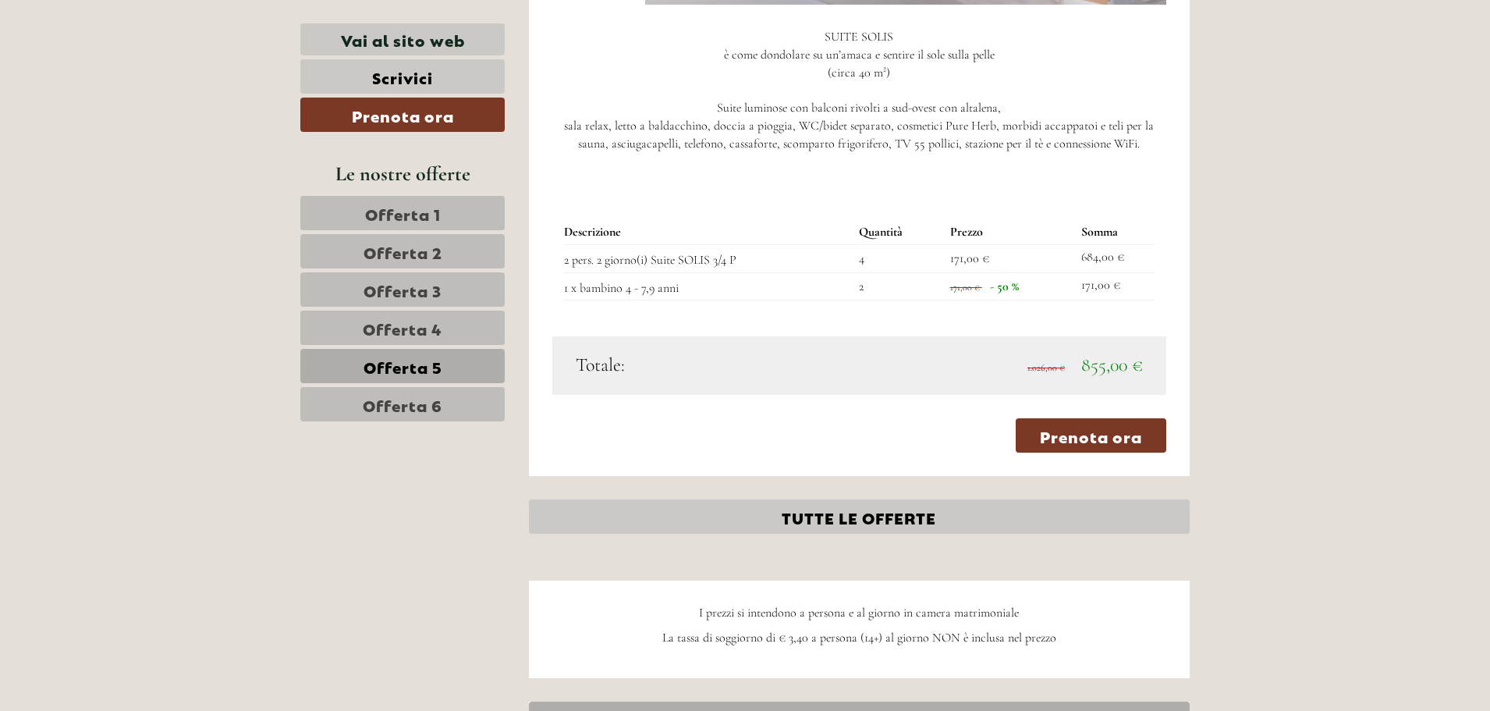
click at [442, 411] on span "Offerta 6" at bounding box center [403, 404] width 80 height 22
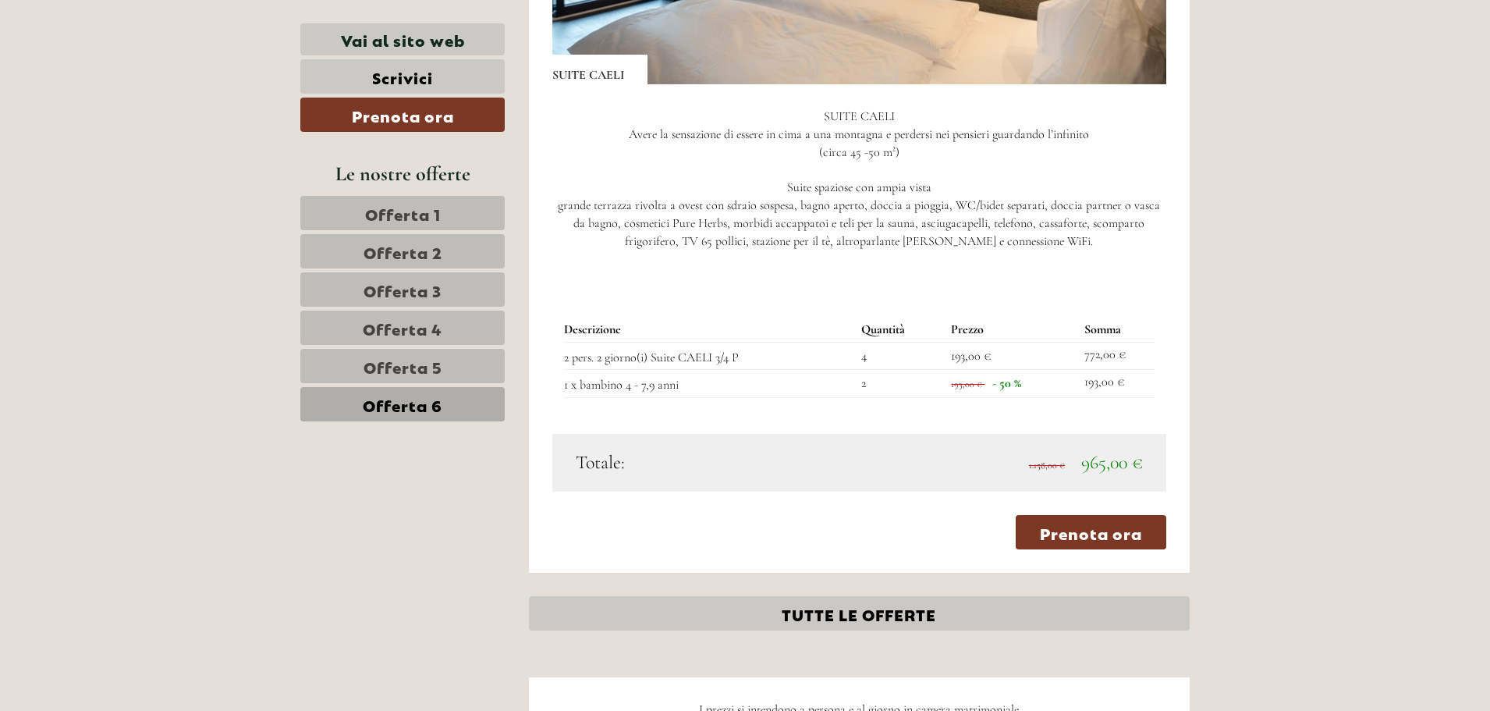
scroll to position [1432, 0]
click at [409, 367] on span "Offerta 5" at bounding box center [403, 366] width 79 height 22
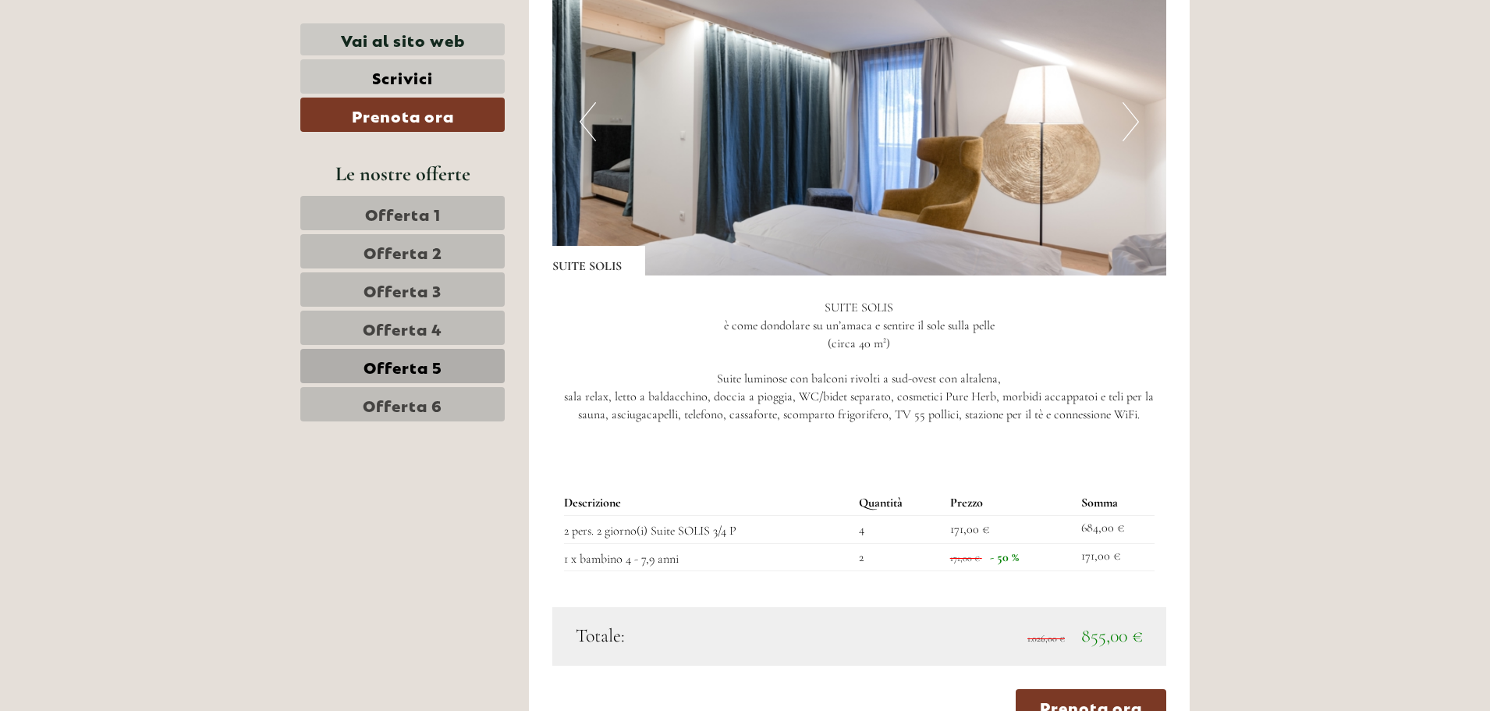
scroll to position [1276, 0]
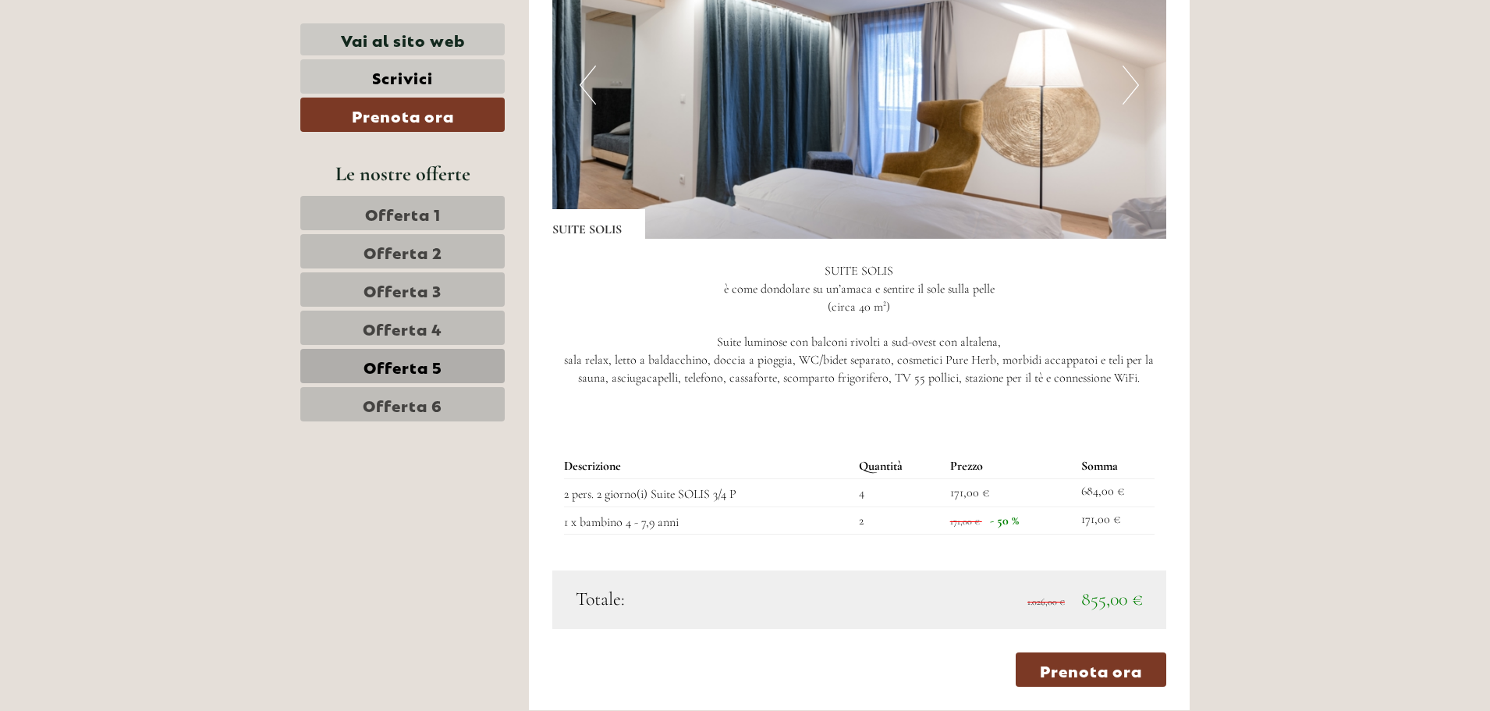
click at [435, 300] on span "Offerta 3" at bounding box center [403, 290] width 78 height 22
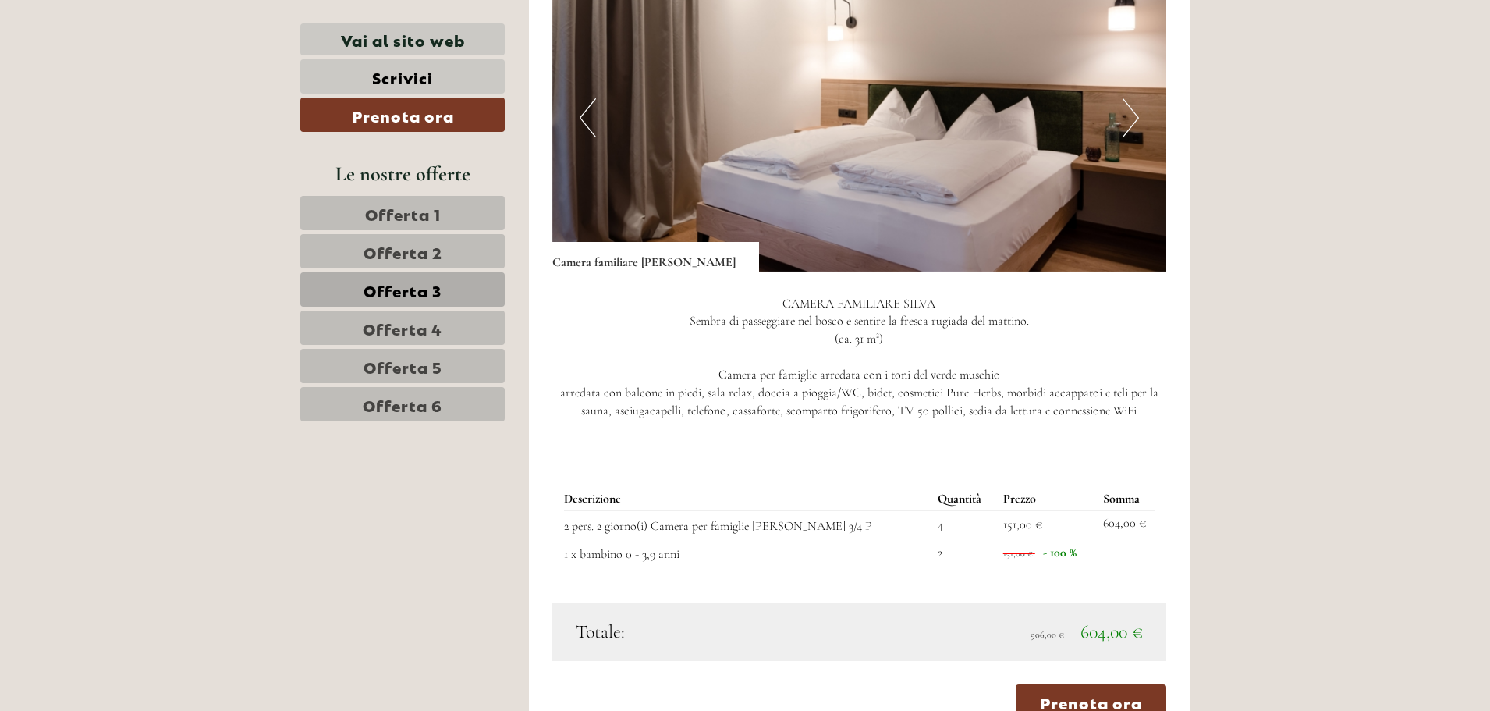
scroll to position [1354, 0]
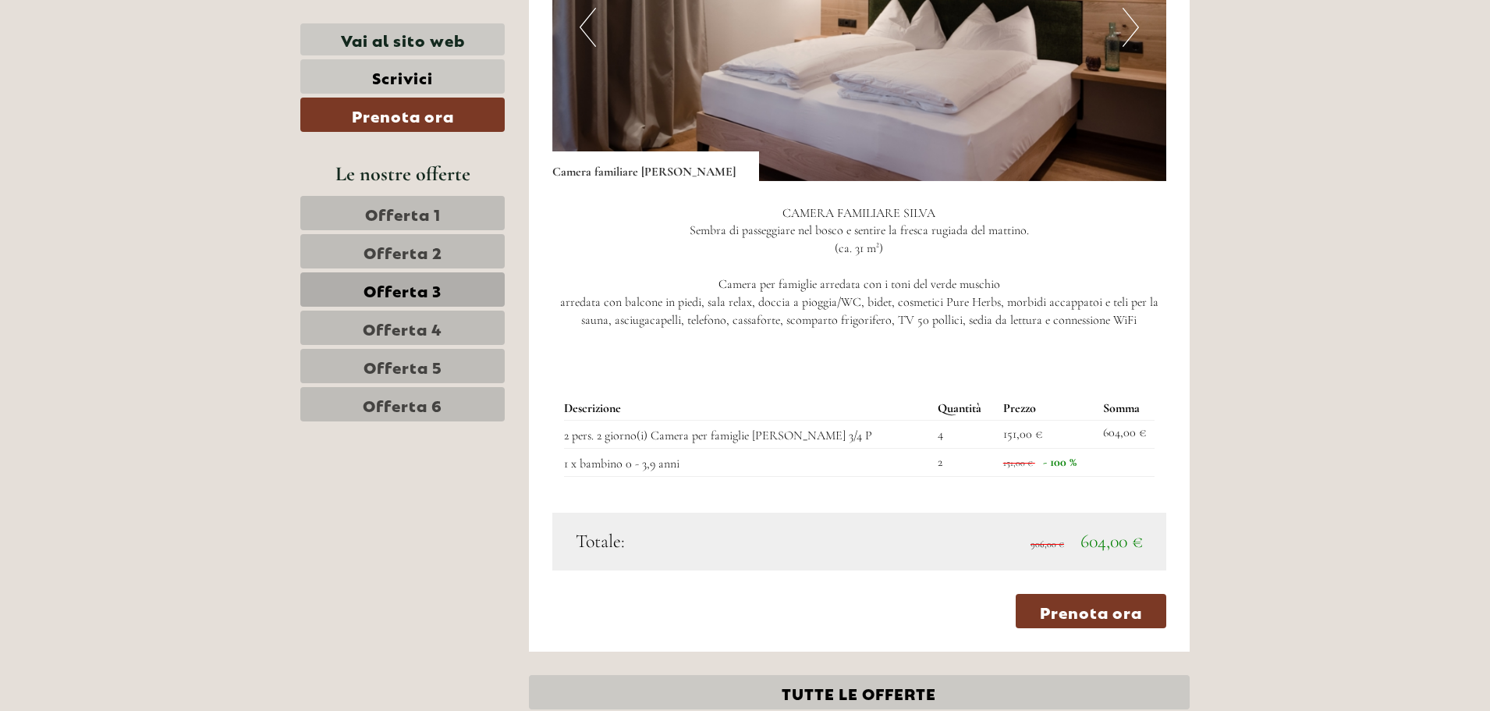
click at [417, 356] on span "Offerta 5" at bounding box center [403, 366] width 79 height 22
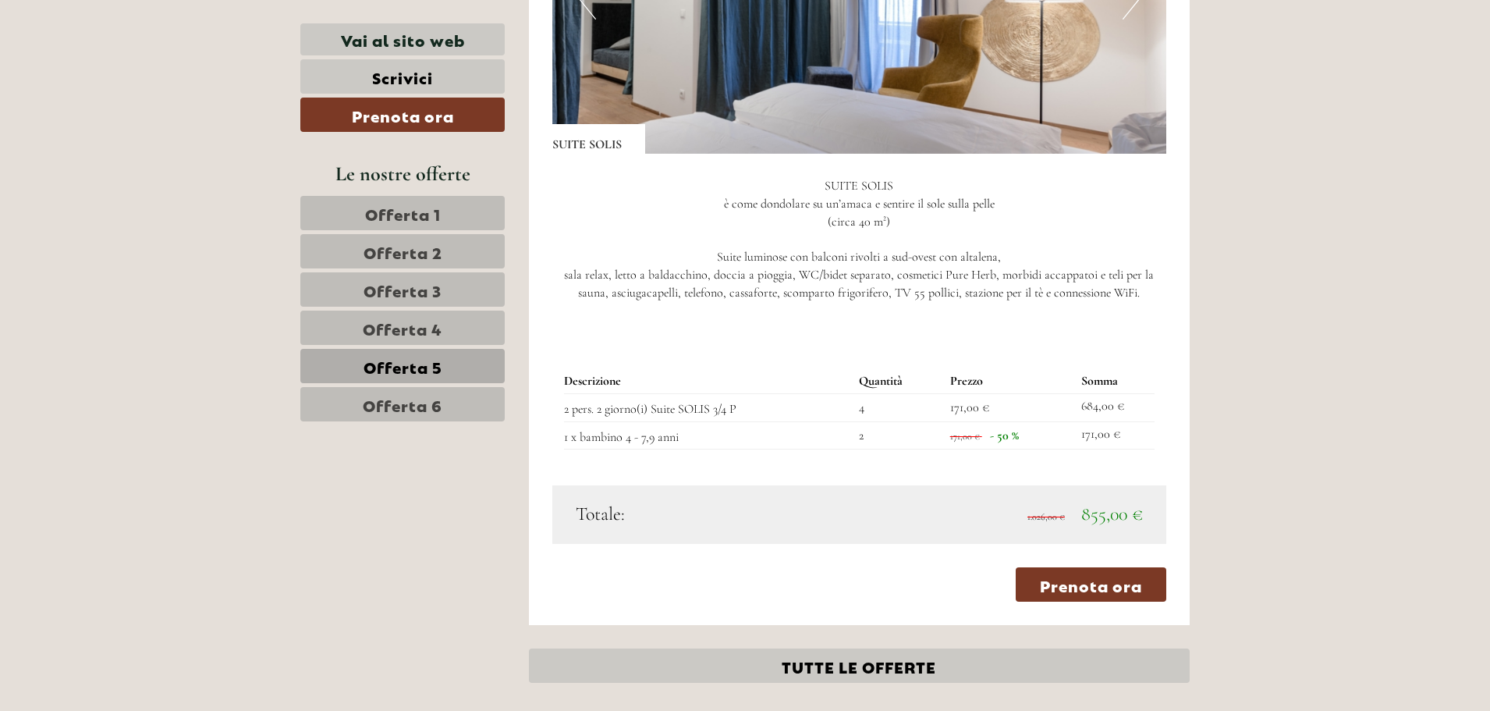
scroll to position [1432, 0]
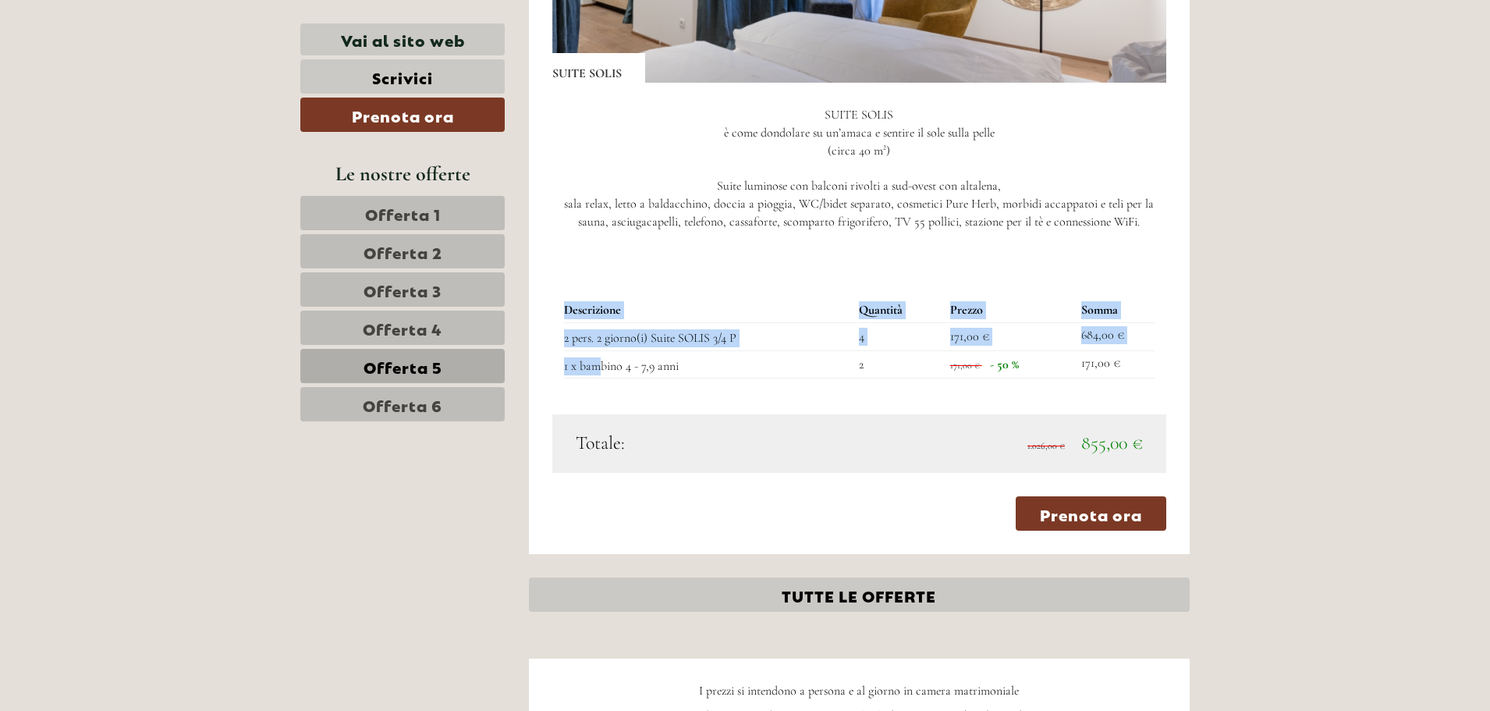
drag, startPoint x: 601, startPoint y: 371, endPoint x: 1197, endPoint y: 424, distance: 598.4
click at [1187, 411] on div "Offerta 5 di 6 Offerta 5 1x SUITE SOLIS 3 Persone: Suite Trattamento: Pensione …" at bounding box center [860, 43] width 662 height 1022
click at [407, 290] on span "Offerta 3" at bounding box center [403, 290] width 78 height 22
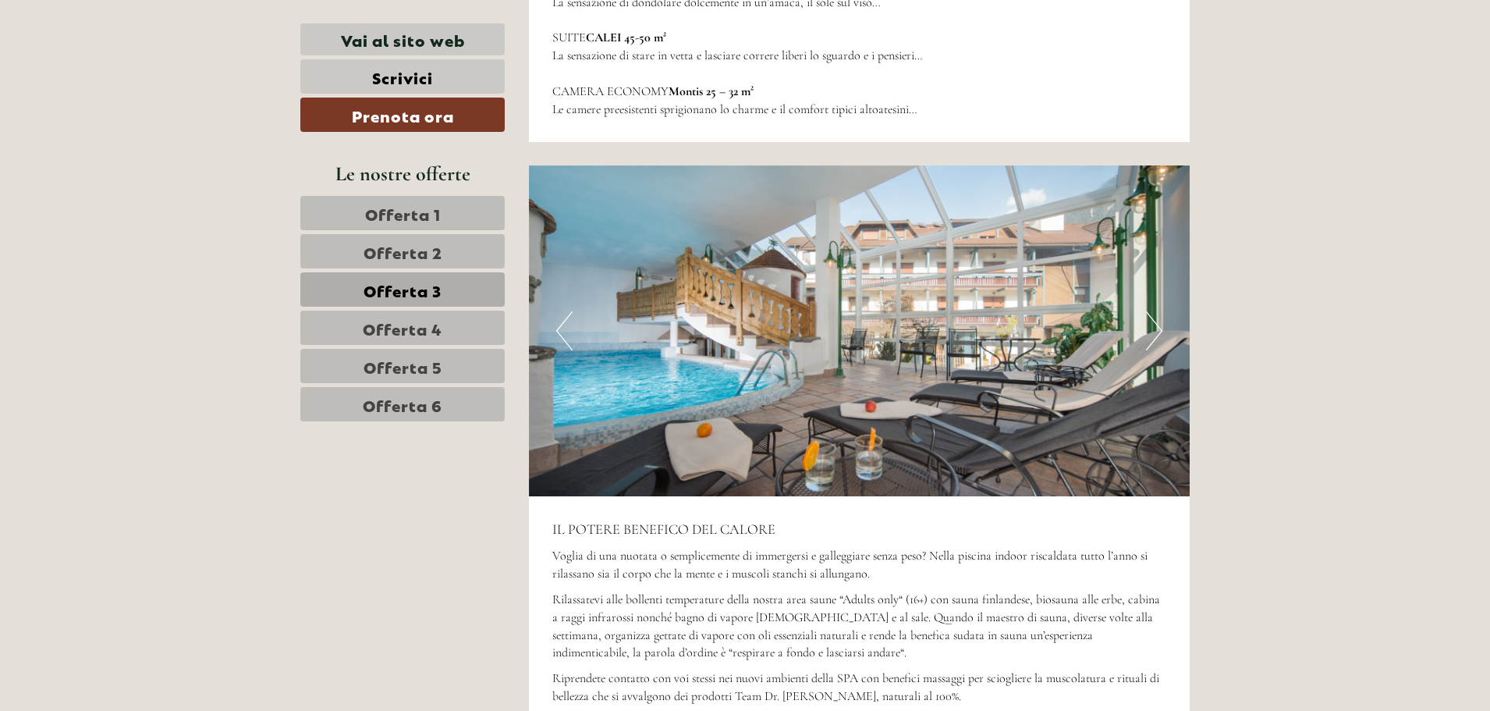
scroll to position [3071, 0]
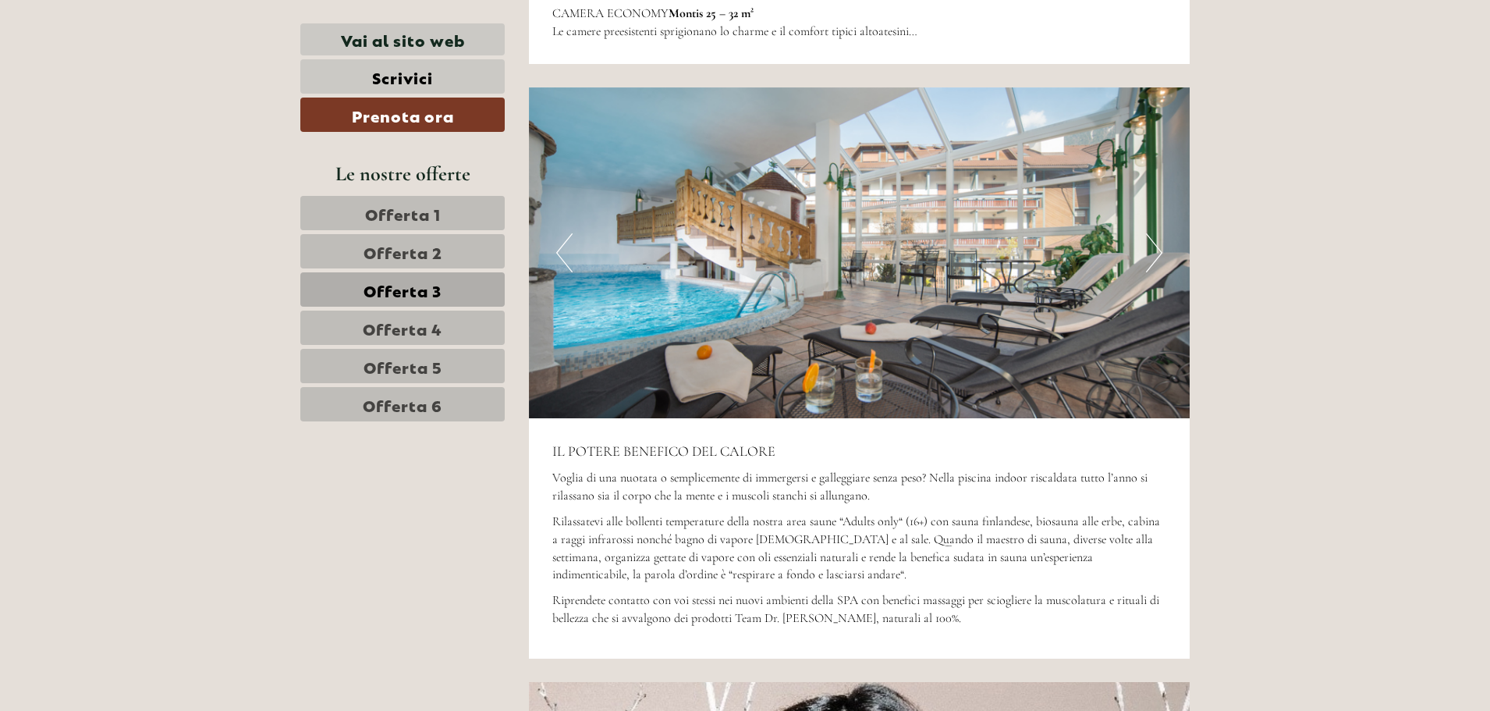
click at [1153, 234] on button "Next" at bounding box center [1154, 252] width 16 height 39
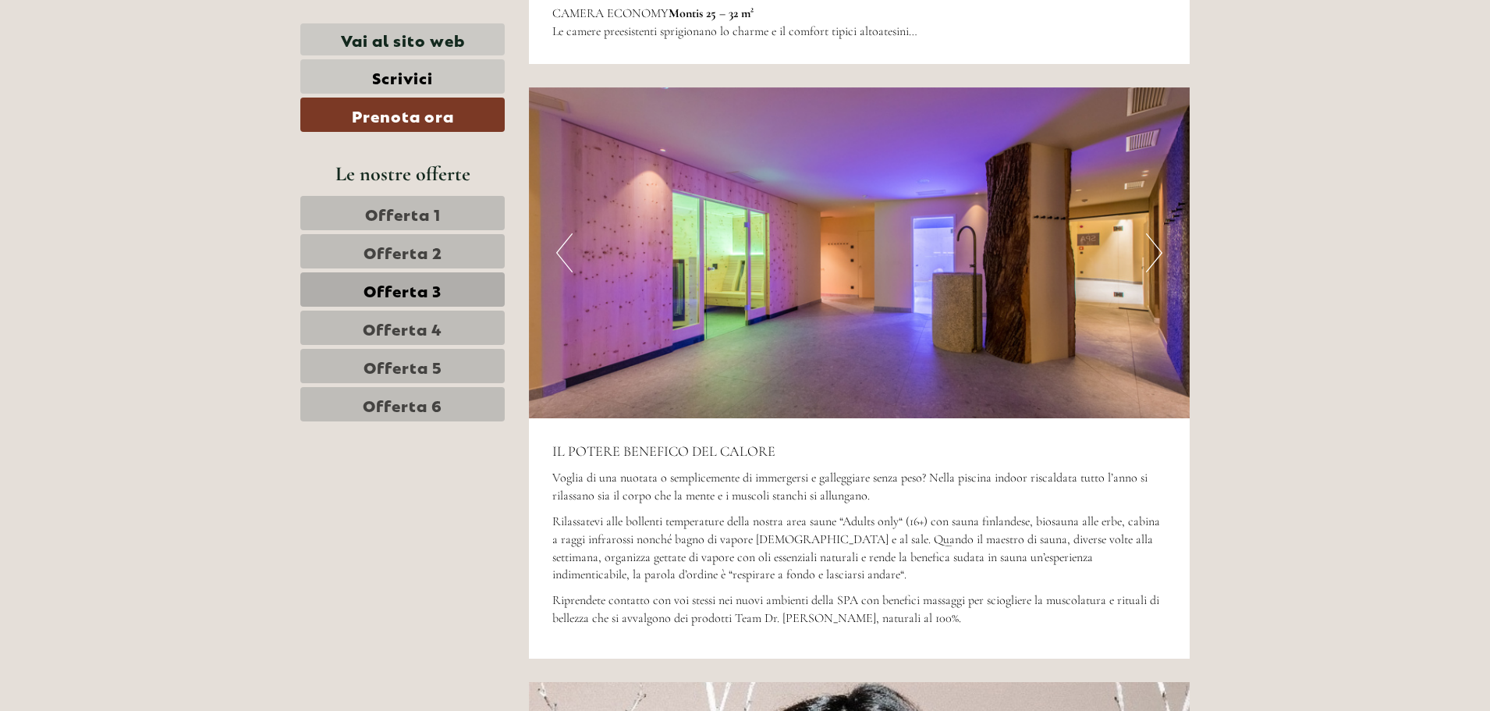
click at [1153, 234] on button "Next" at bounding box center [1154, 252] width 16 height 39
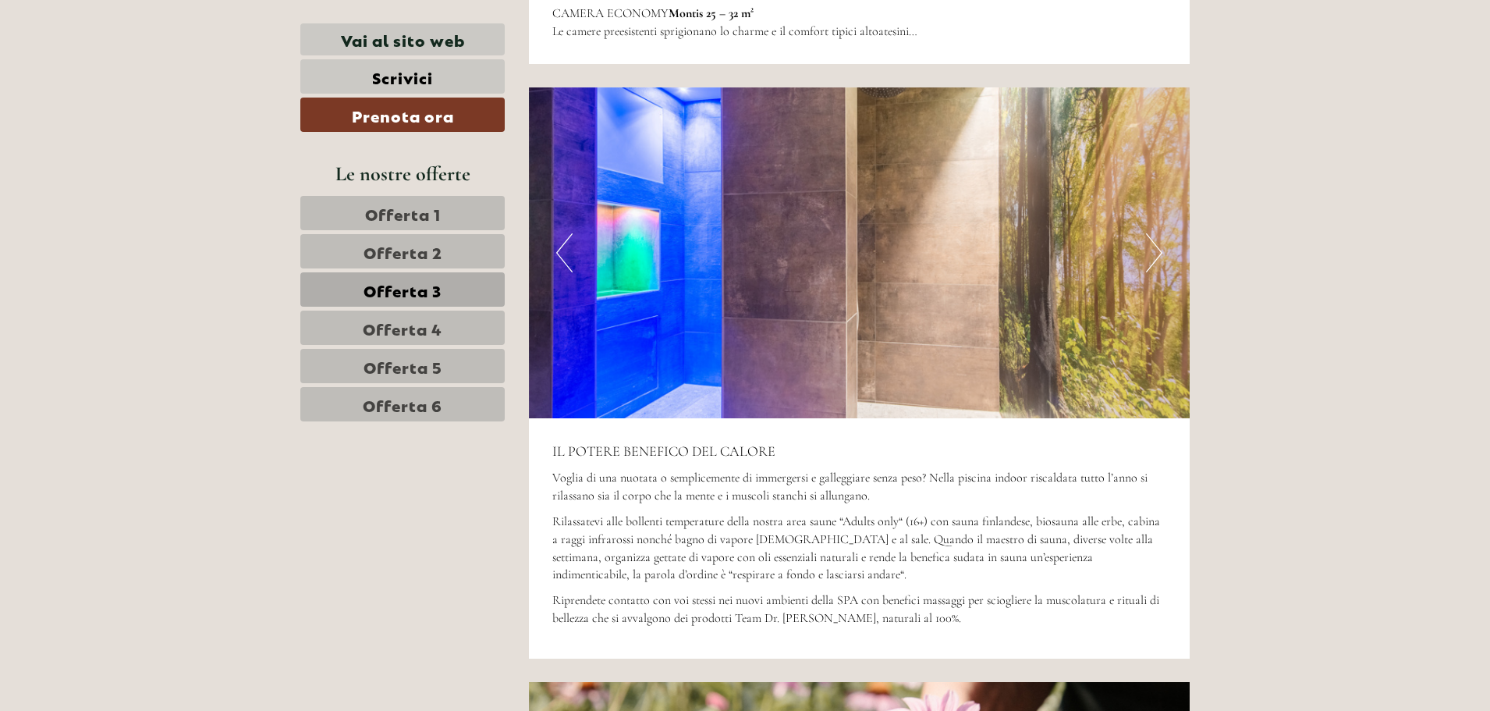
click at [1153, 234] on button "Next" at bounding box center [1154, 252] width 16 height 39
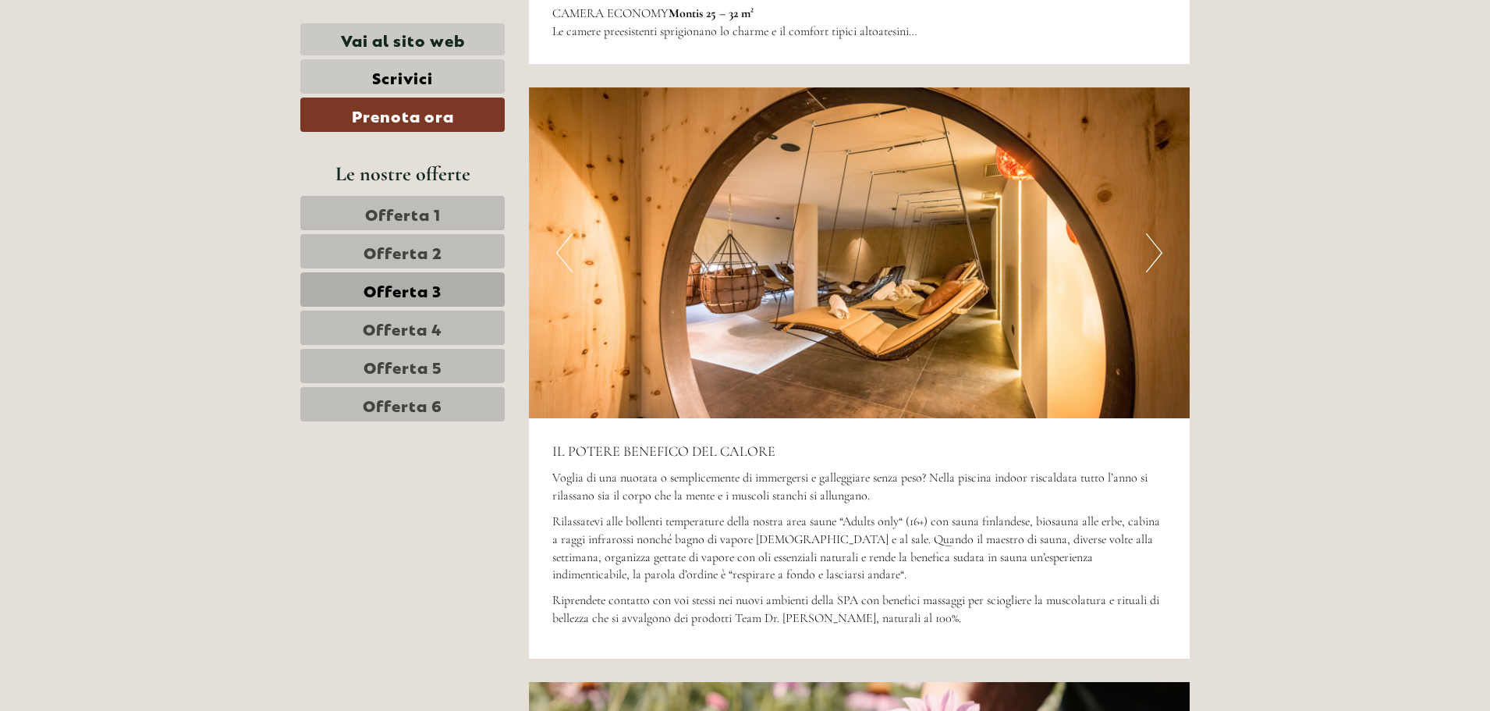
click at [1153, 234] on button "Next" at bounding box center [1154, 252] width 16 height 39
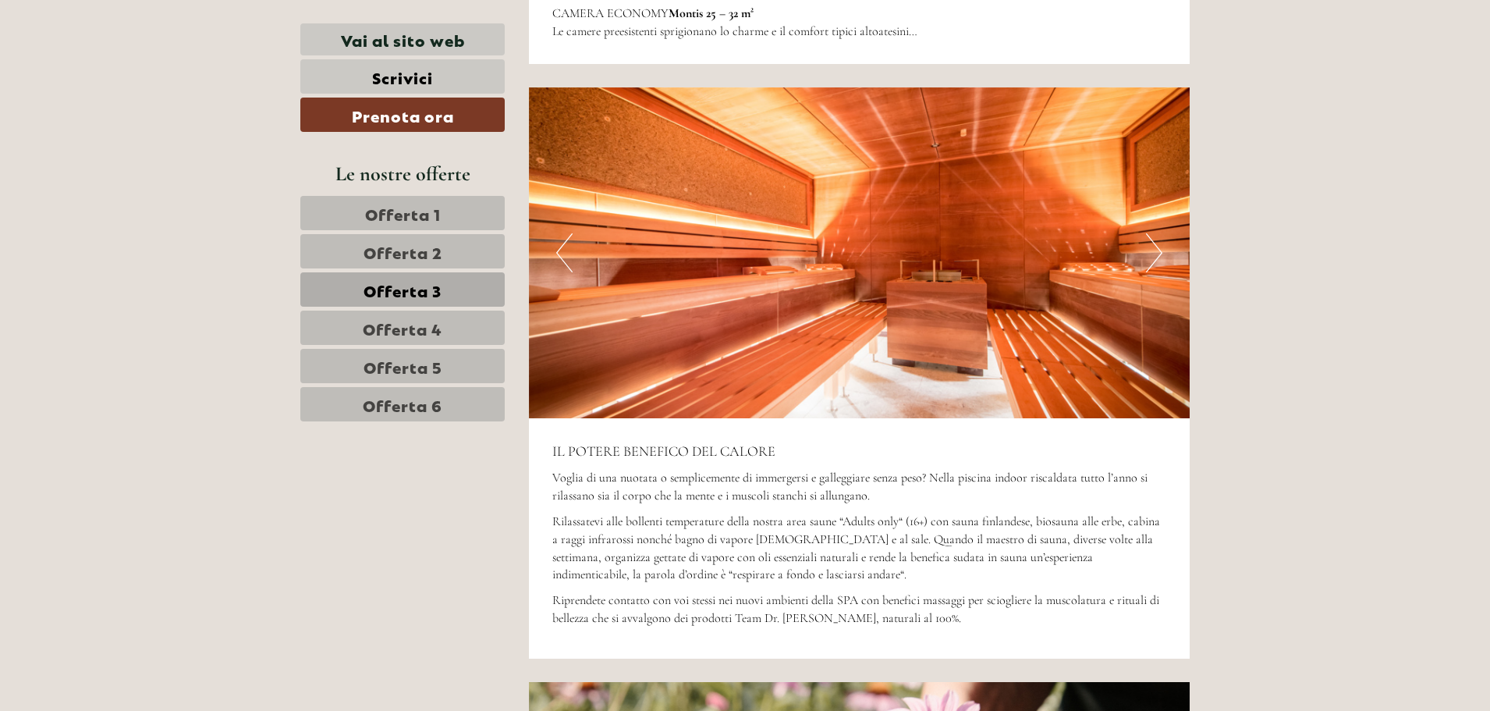
click at [1153, 234] on button "Next" at bounding box center [1154, 252] width 16 height 39
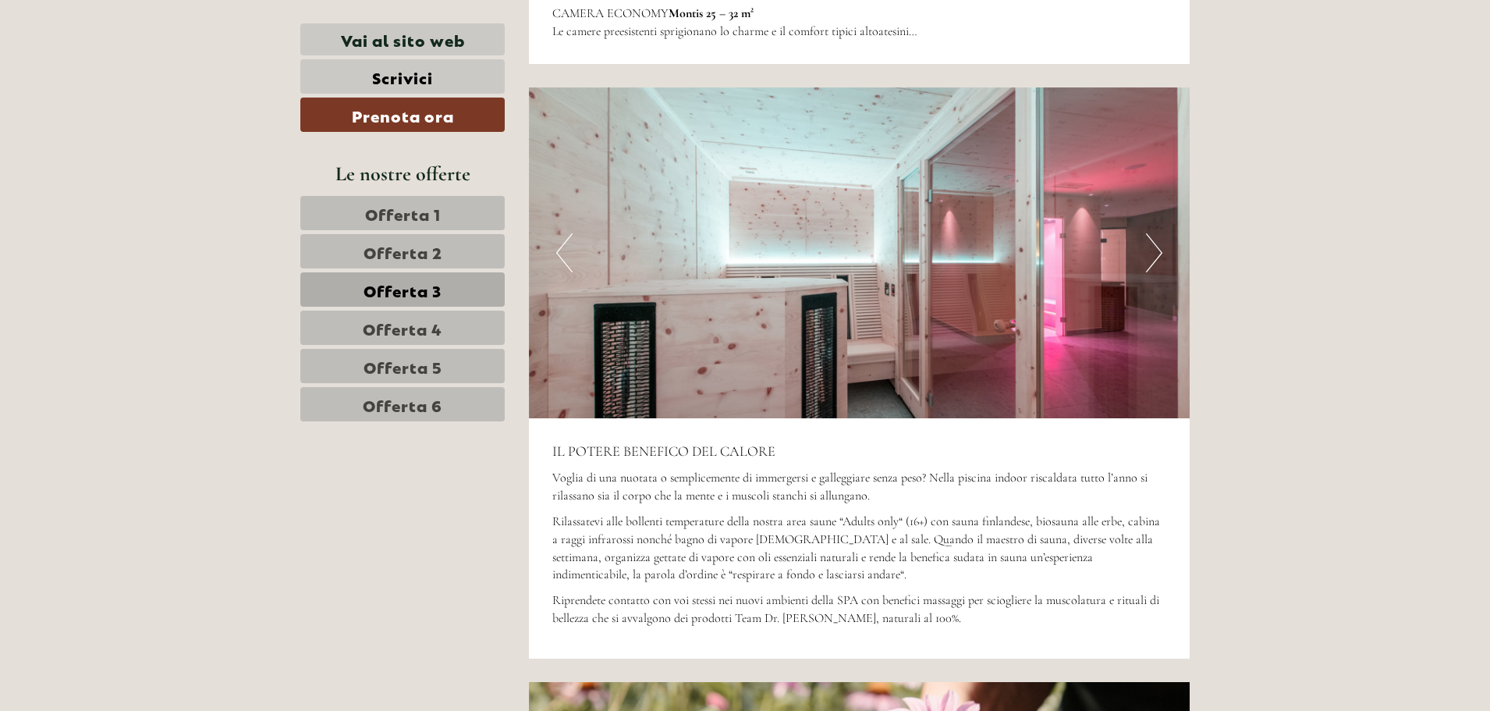
click at [1153, 234] on button "Next" at bounding box center [1154, 252] width 16 height 39
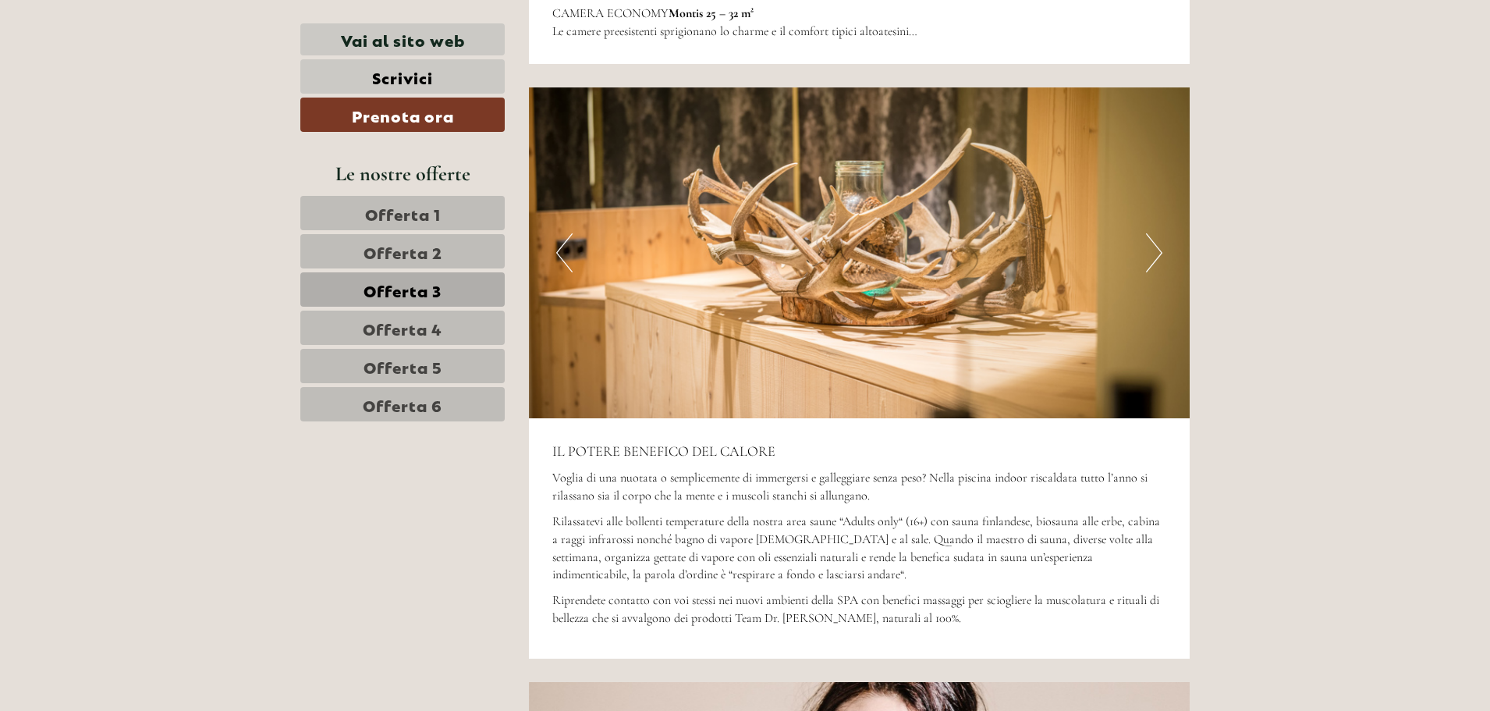
click at [1153, 234] on button "Next" at bounding box center [1154, 252] width 16 height 39
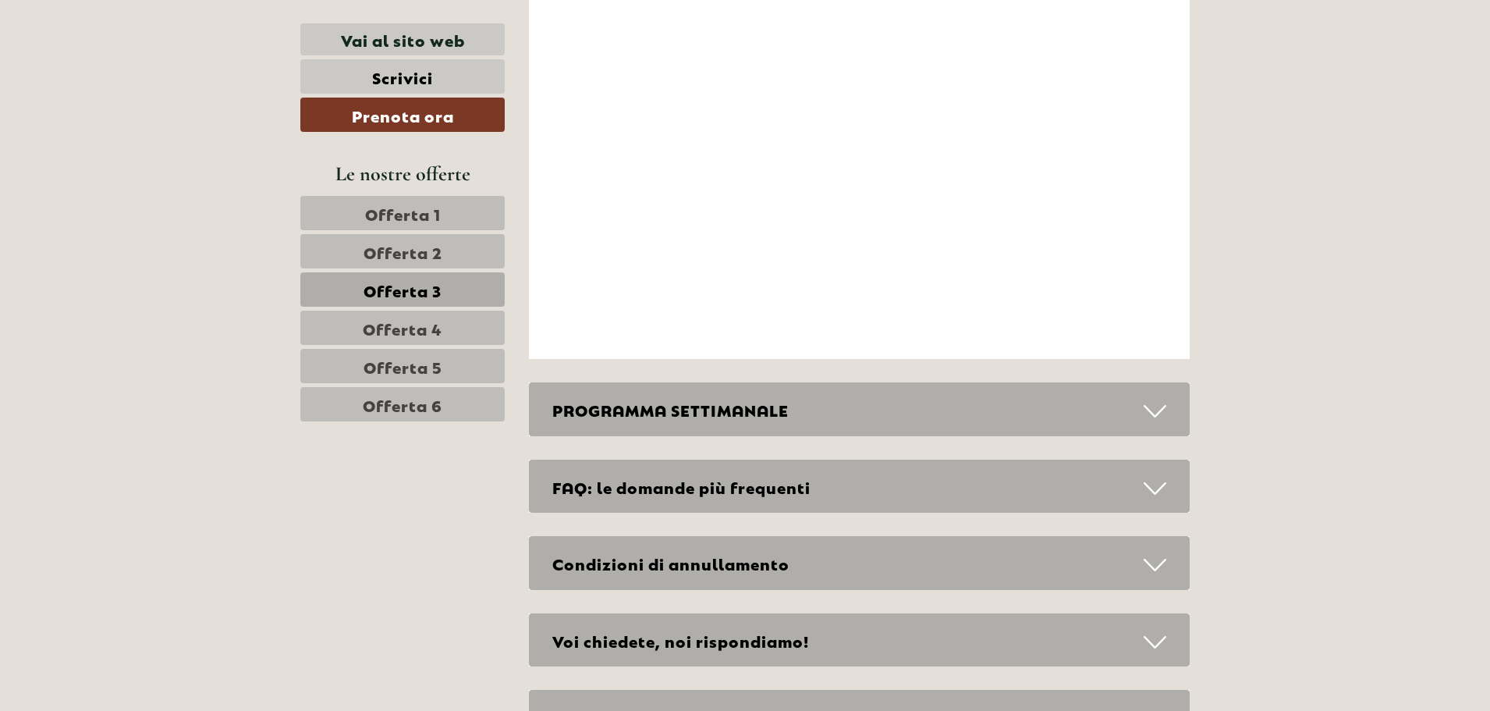
scroll to position [4475, 0]
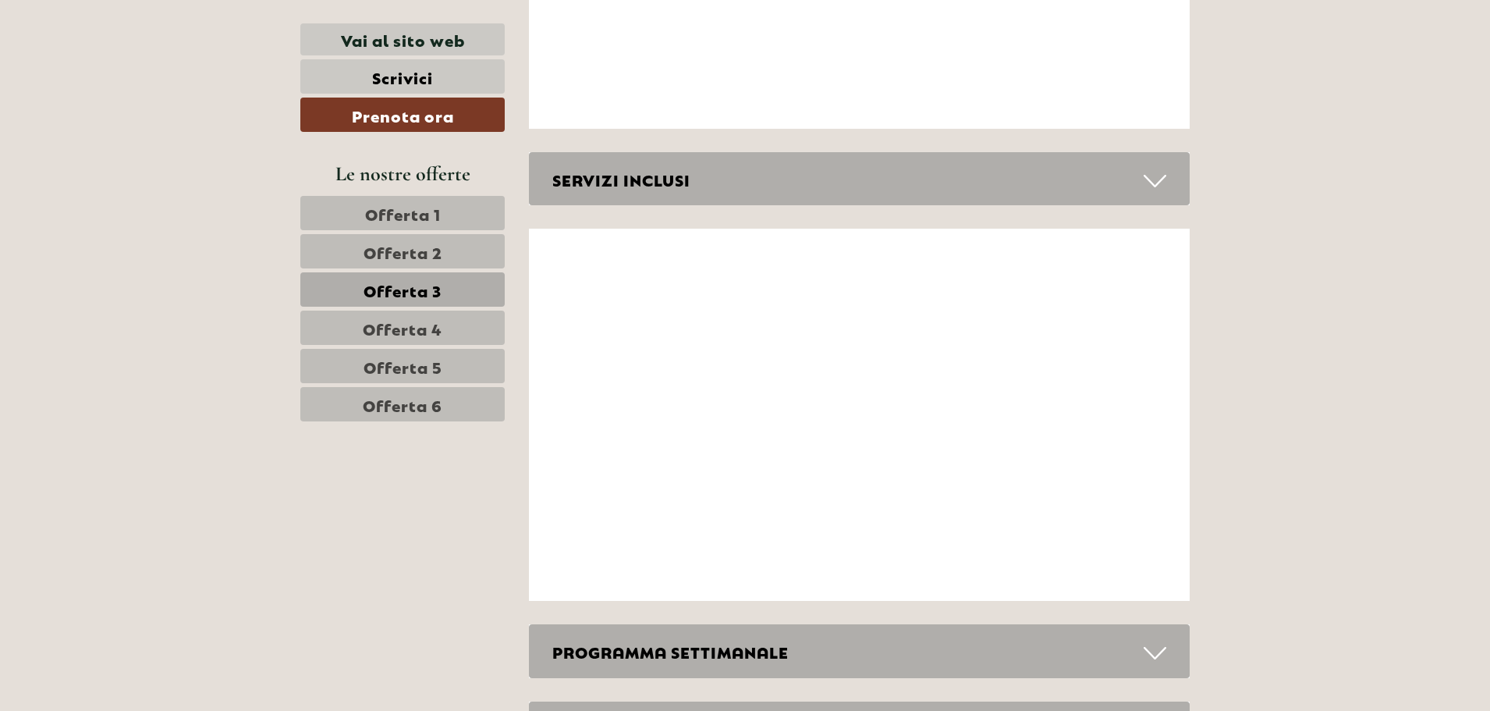
click at [1155, 168] on icon at bounding box center [1155, 181] width 23 height 27
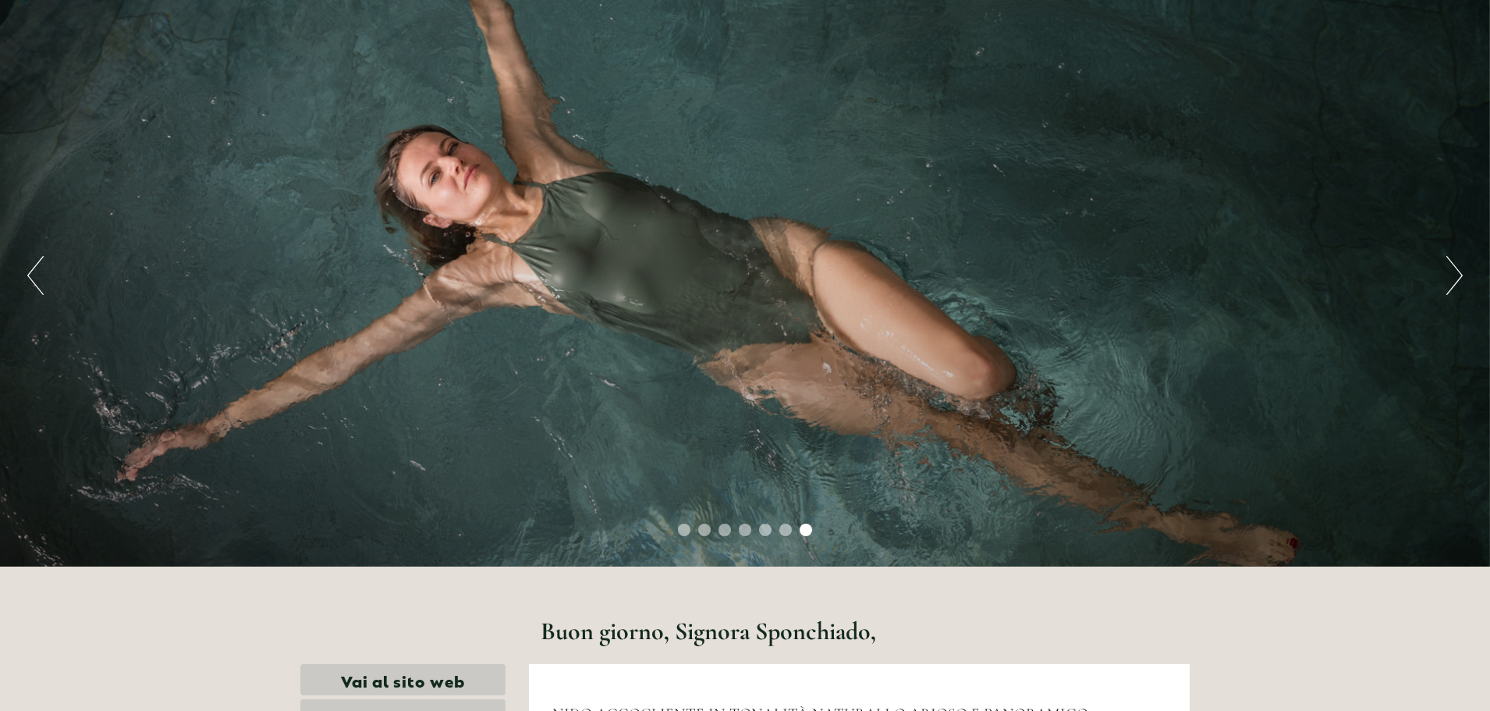
scroll to position [0, 0]
